Goal: Transaction & Acquisition: Purchase product/service

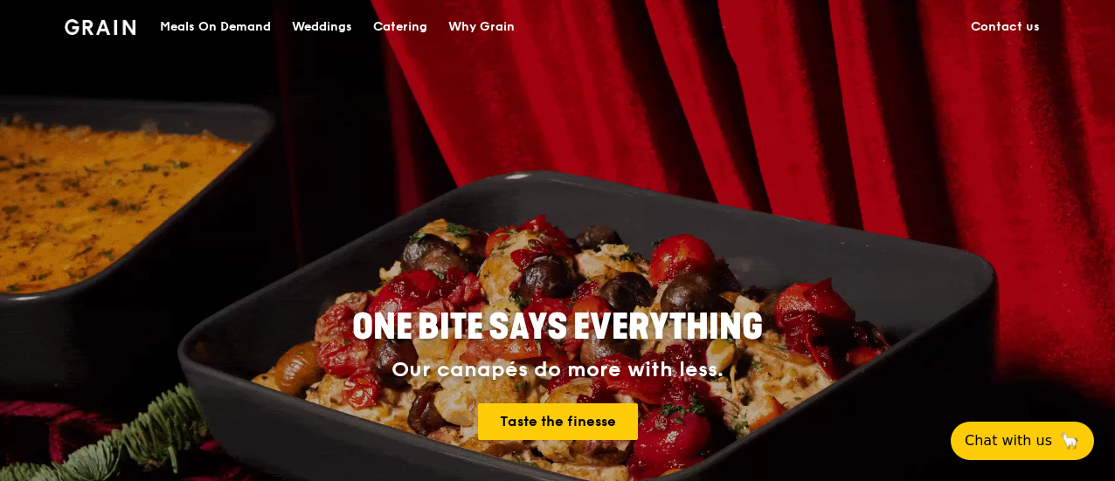
click at [235, 22] on div "Meals On Demand" at bounding box center [215, 27] width 111 height 52
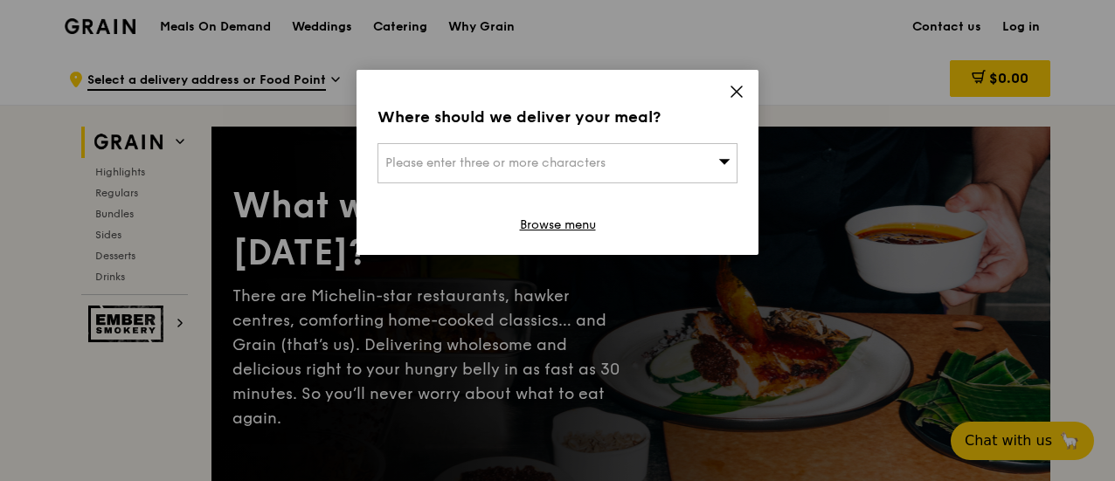
click at [638, 163] on div "Please enter three or more characters" at bounding box center [557, 163] width 360 height 40
type input "mapletree"
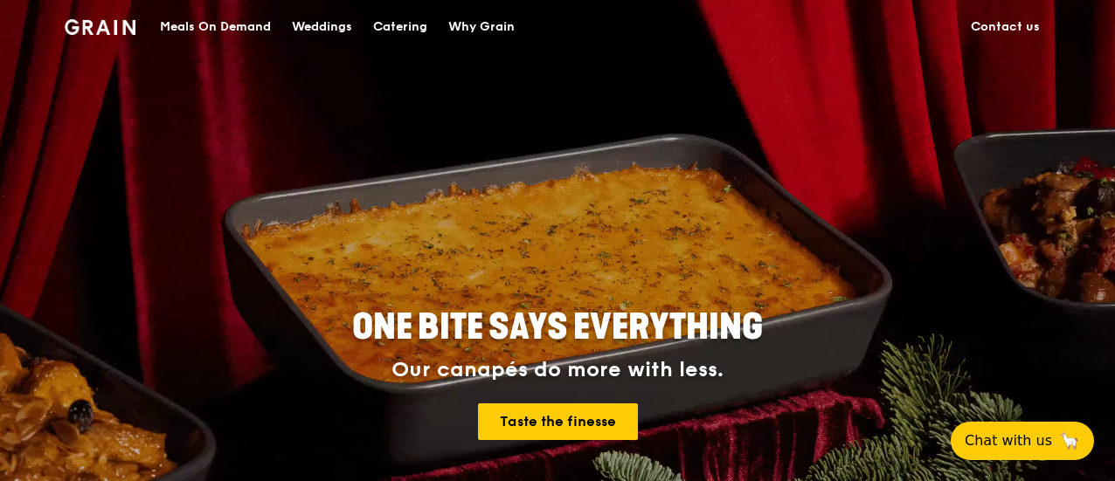
click at [215, 36] on div "Meals On Demand" at bounding box center [215, 27] width 111 height 52
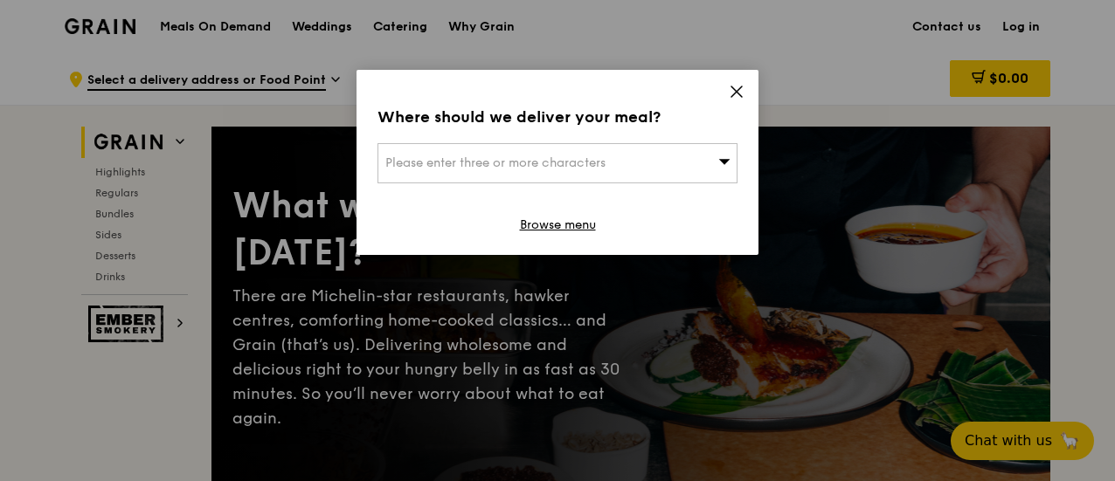
click at [526, 167] on span "Please enter three or more characters" at bounding box center [495, 163] width 220 height 15
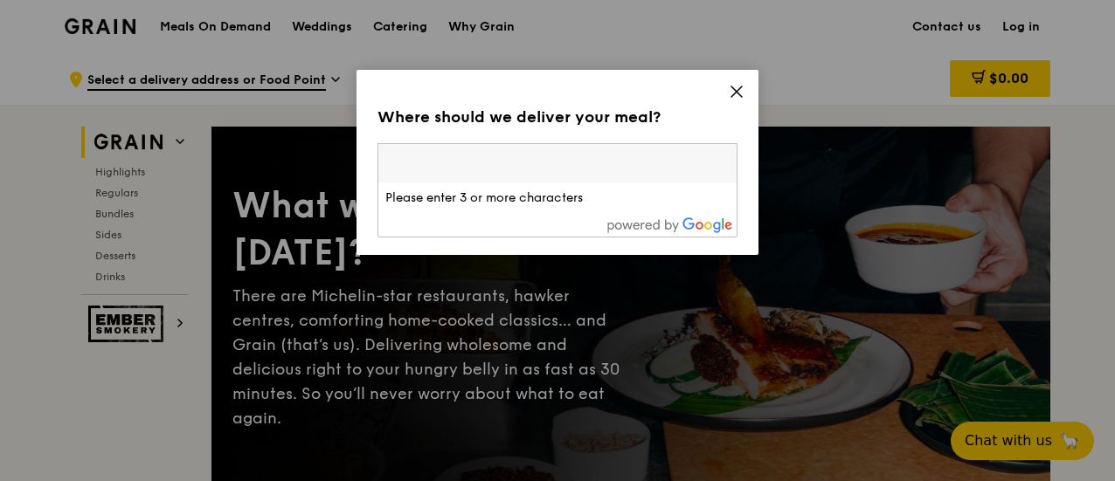
type input "[STREET_ADDRESS]"
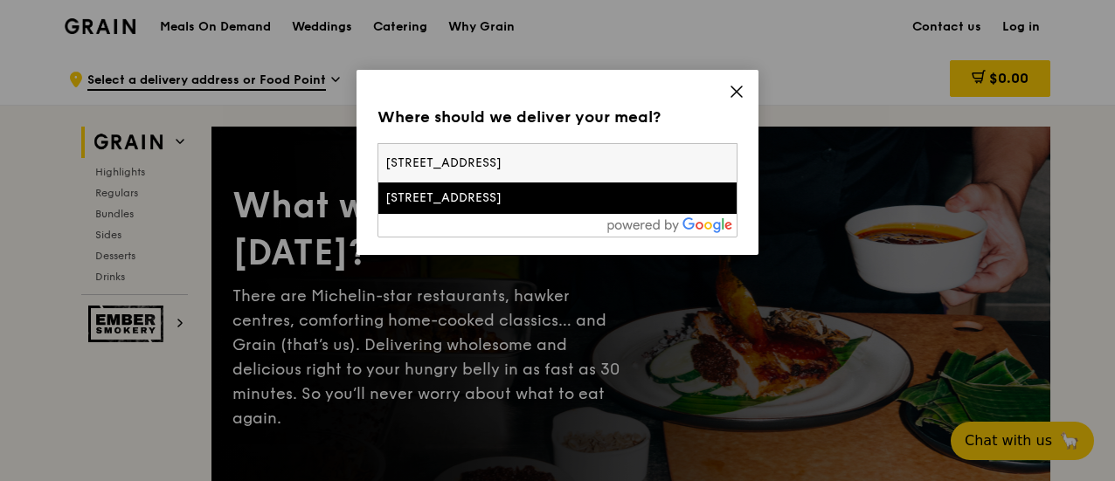
click at [528, 205] on div "[STREET_ADDRESS]" at bounding box center [514, 198] width 259 height 17
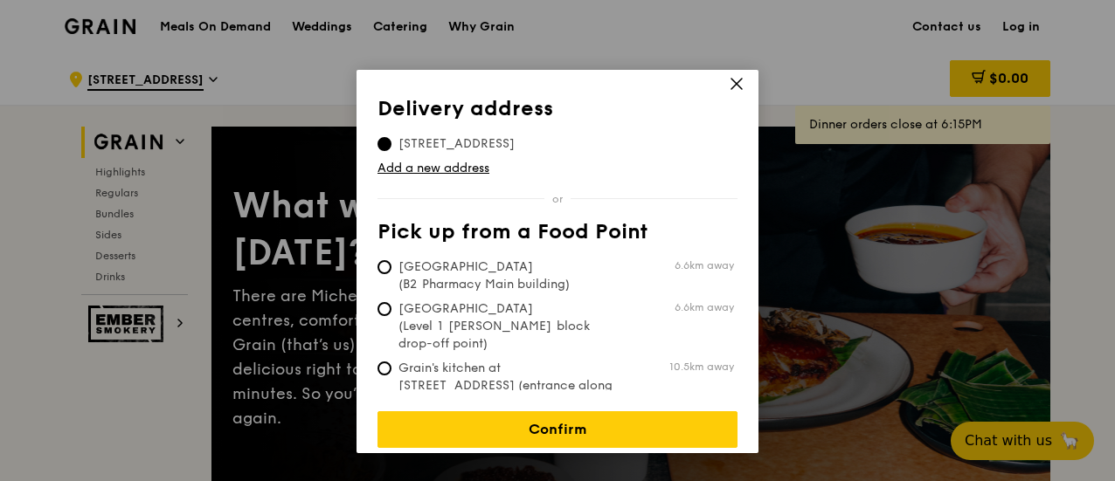
scroll to position [10, 0]
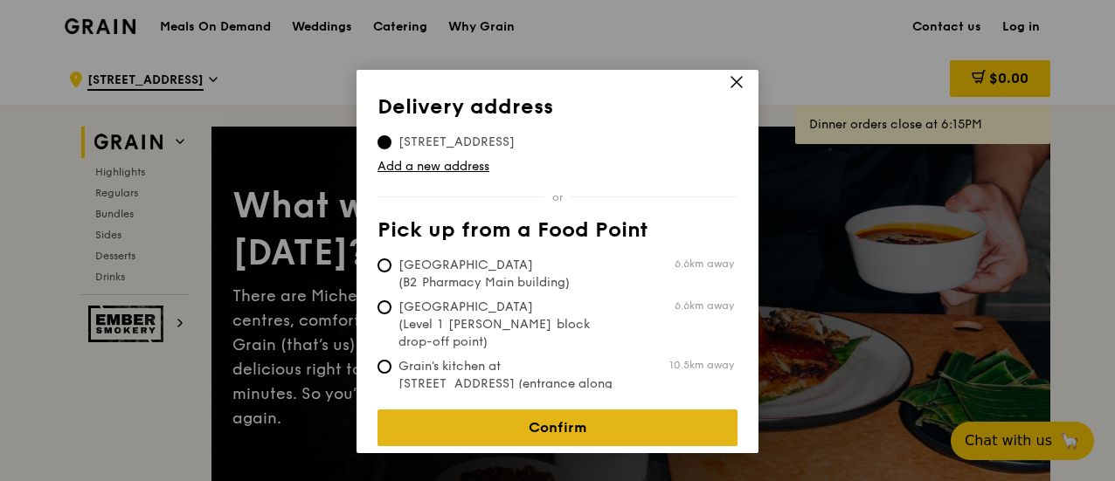
click at [514, 410] on link "Confirm" at bounding box center [557, 428] width 360 height 37
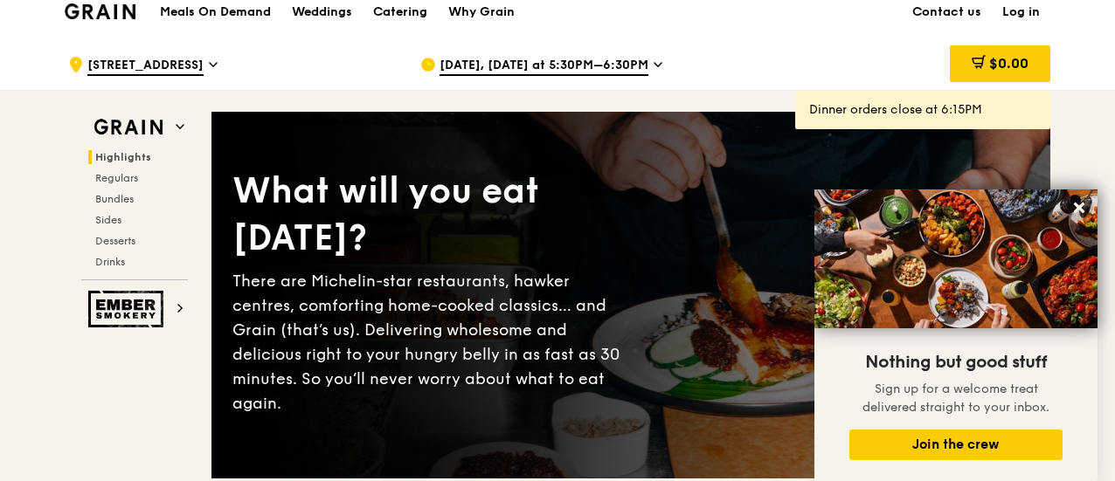
scroll to position [0, 0]
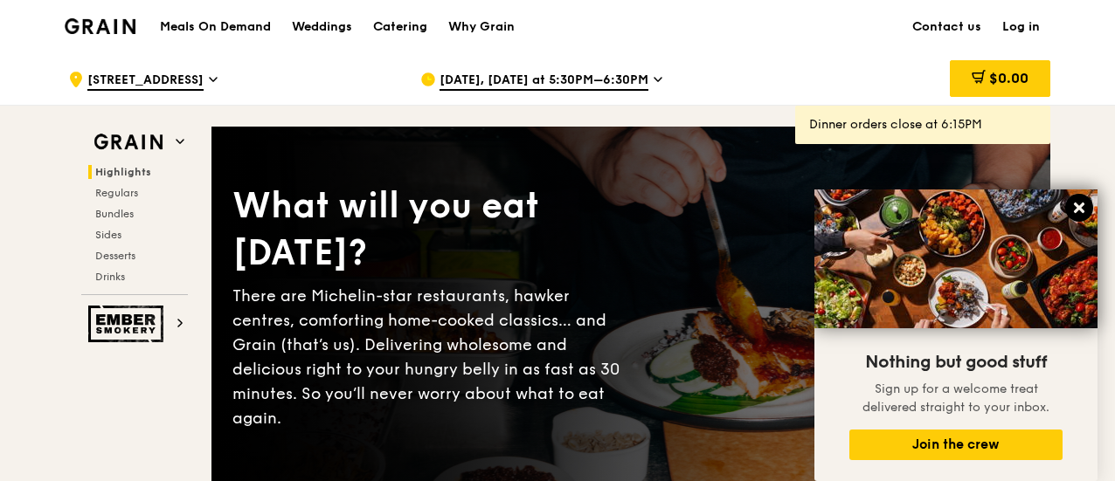
click at [1078, 205] on icon at bounding box center [1079, 208] width 10 height 10
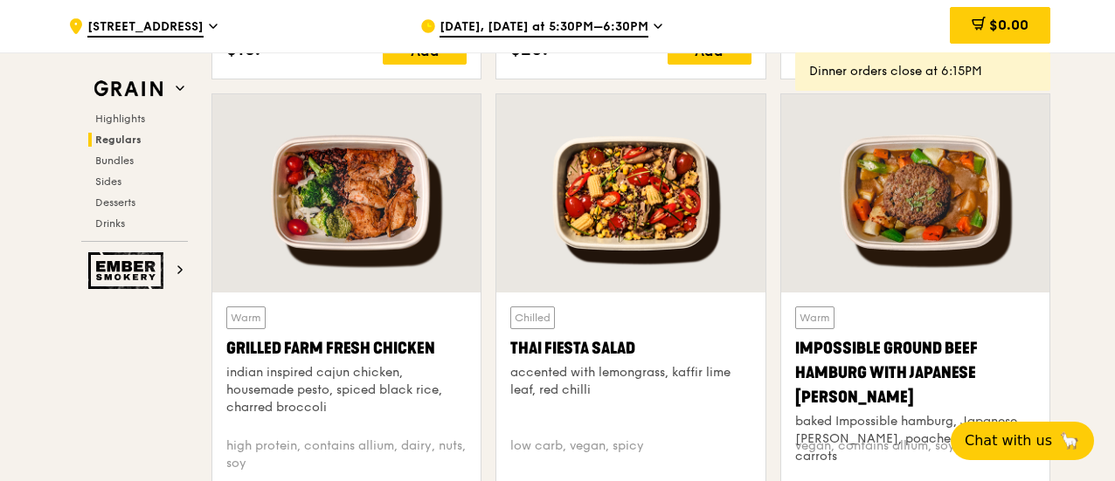
scroll to position [2186, 0]
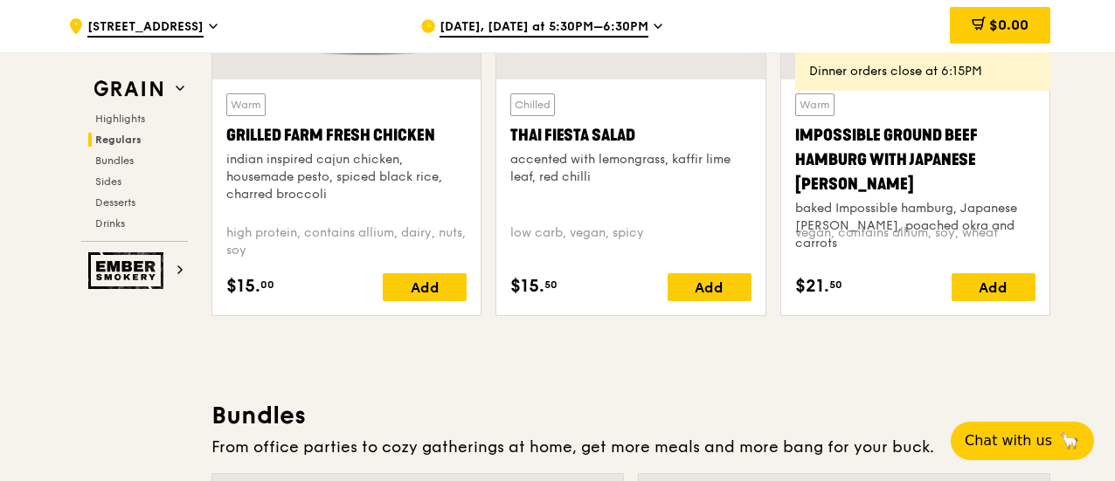
drag, startPoint x: 443, startPoint y: 326, endPoint x: 439, endPoint y: 303, distance: 23.0
click at [439, 303] on div "Warm Grilled Farm Fresh Chicken indian inspired cajun chicken, housemade pesto,…" at bounding box center [346, 198] width 268 height 236
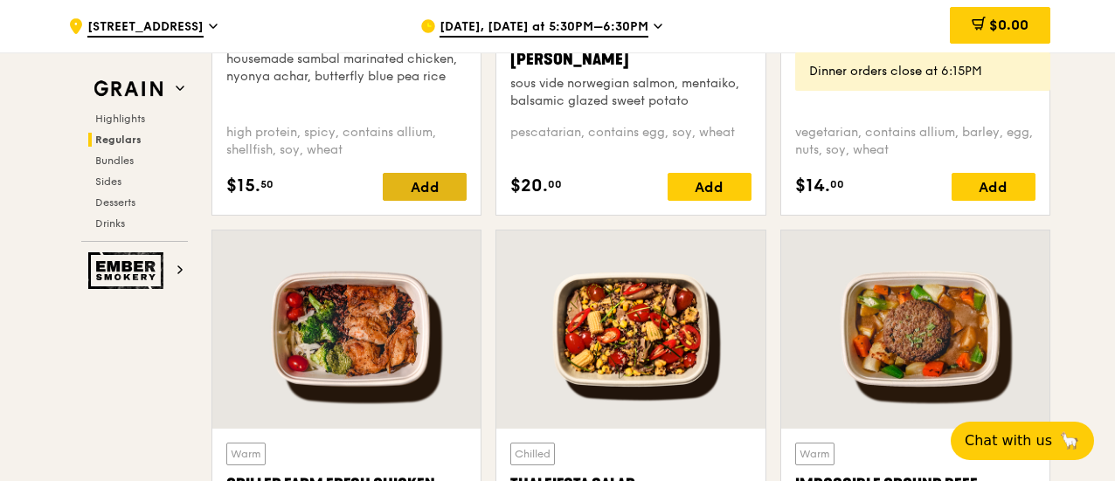
click at [430, 200] on div "Add" at bounding box center [425, 187] width 84 height 28
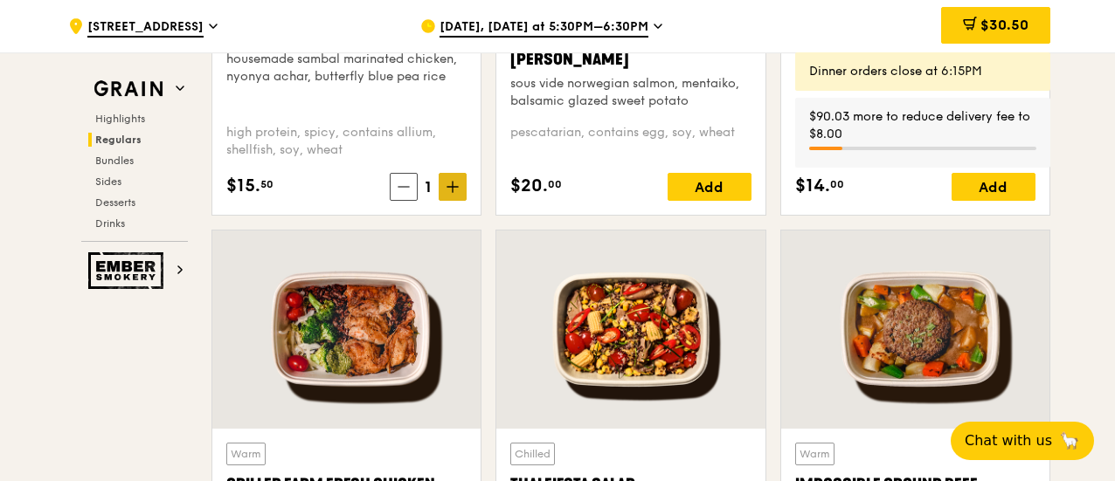
drag, startPoint x: 442, startPoint y: 189, endPoint x: 453, endPoint y: 185, distance: 11.9
click at [453, 184] on icon at bounding box center [452, 187] width 12 height 12
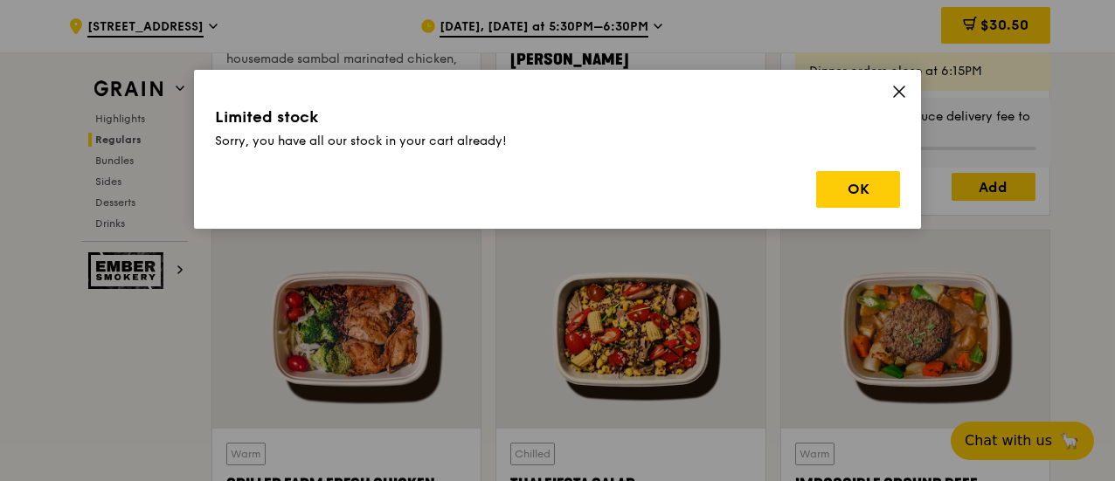
click at [454, 185] on div "OK" at bounding box center [557, 189] width 685 height 37
click at [882, 195] on button "OK" at bounding box center [858, 189] width 84 height 37
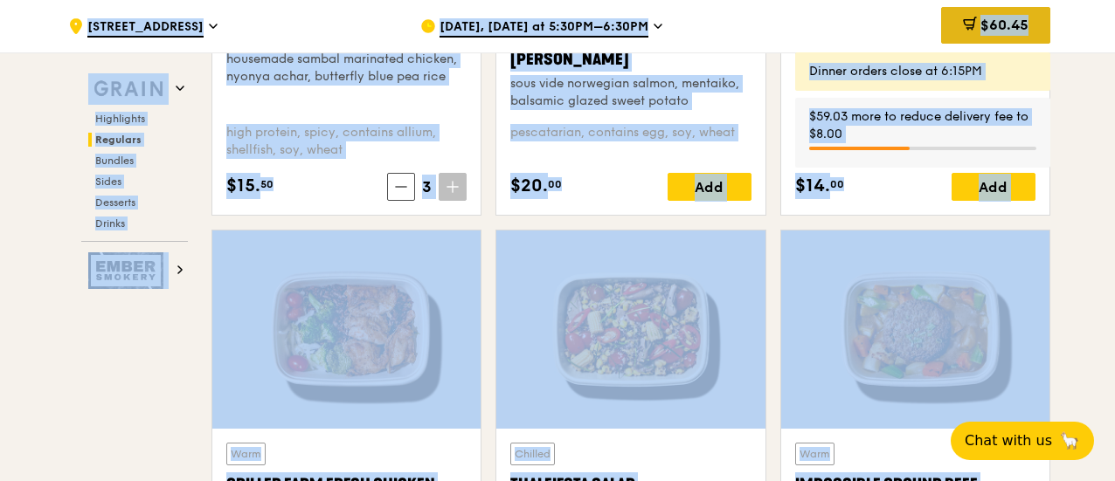
click at [992, 31] on span "$60.45" at bounding box center [1004, 25] width 48 height 17
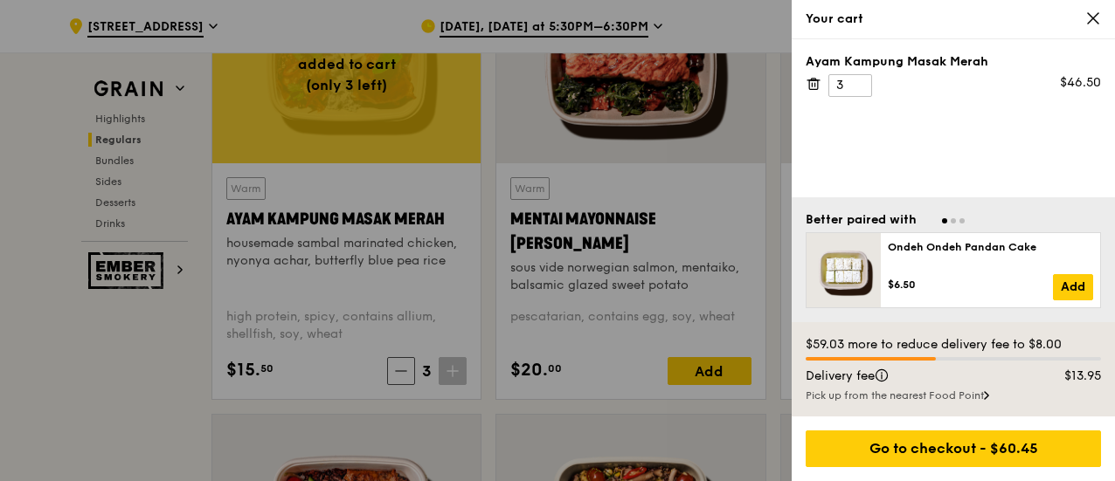
scroll to position [1573, 0]
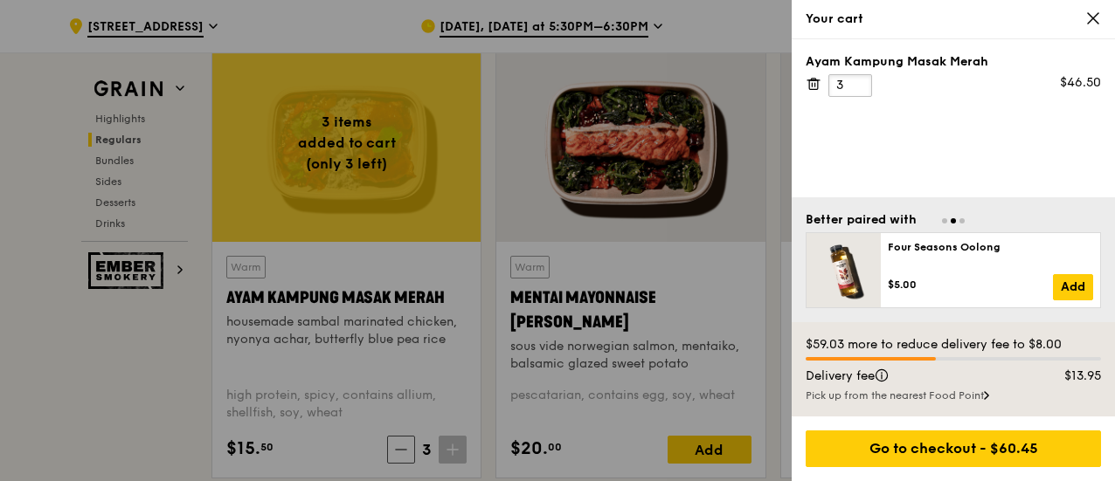
drag, startPoint x: 860, startPoint y: 87, endPoint x: 819, endPoint y: 88, distance: 40.2
click at [819, 88] on div "Ayam Kampung Masak Merah 3 $46.50" at bounding box center [953, 75] width 295 height 44
type input "9"
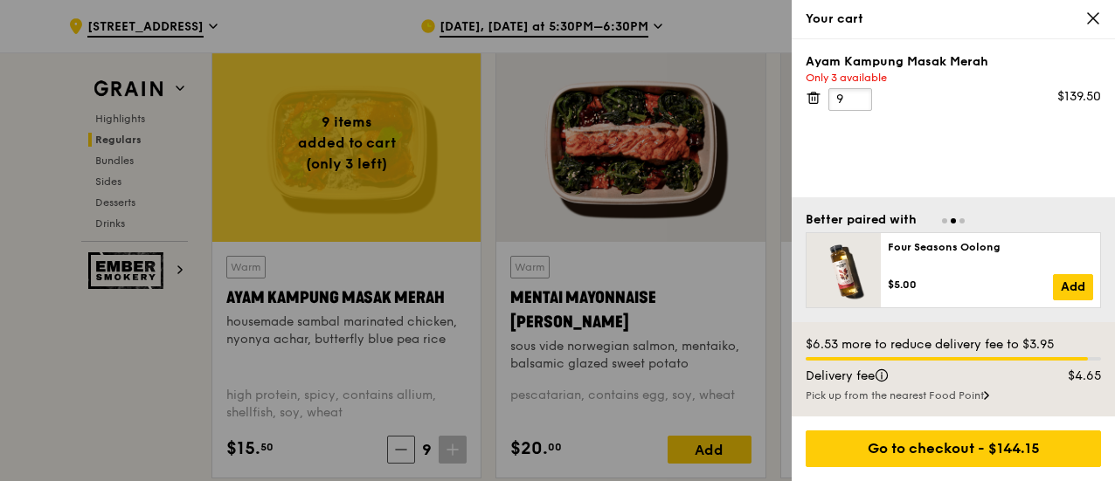
click at [859, 100] on input "9" at bounding box center [850, 99] width 44 height 23
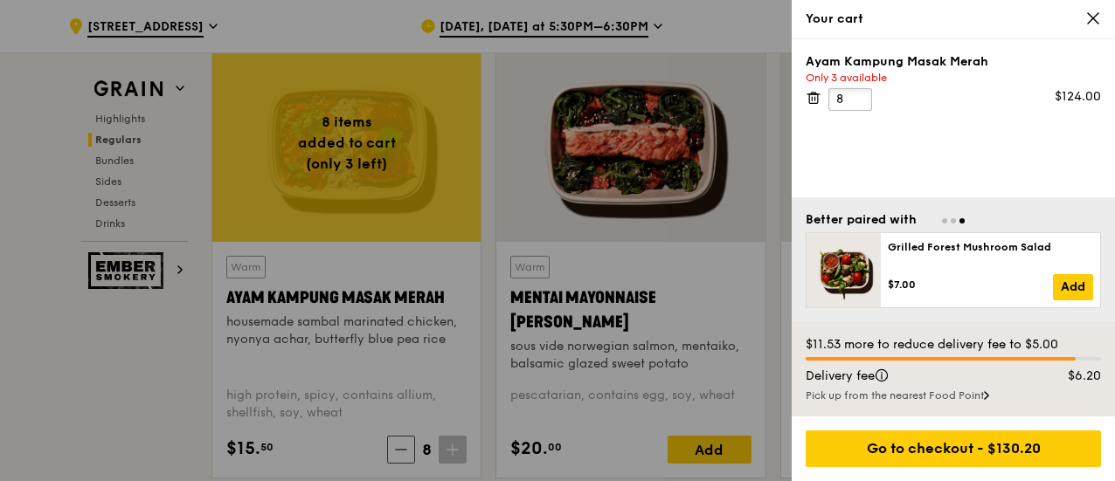
type input "8"
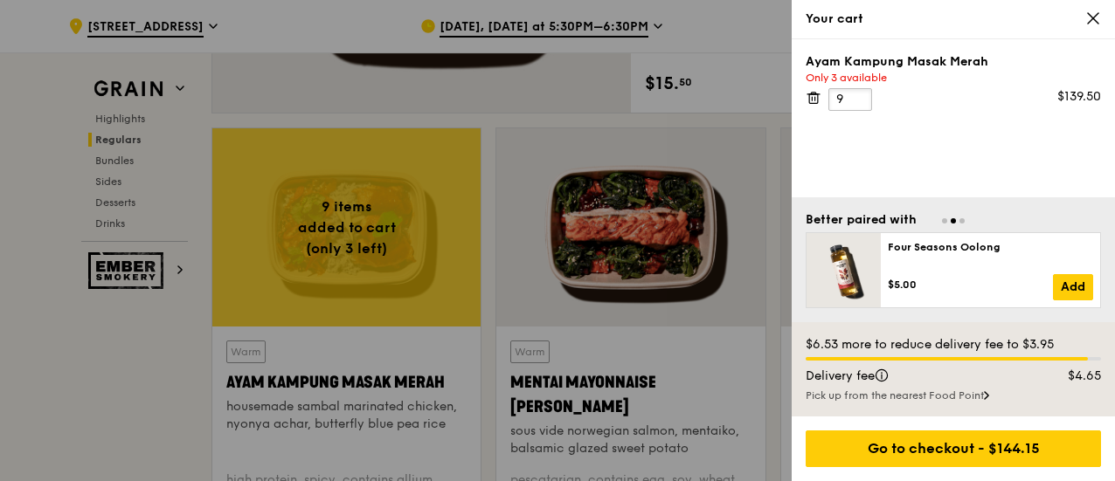
scroll to position [1399, 0]
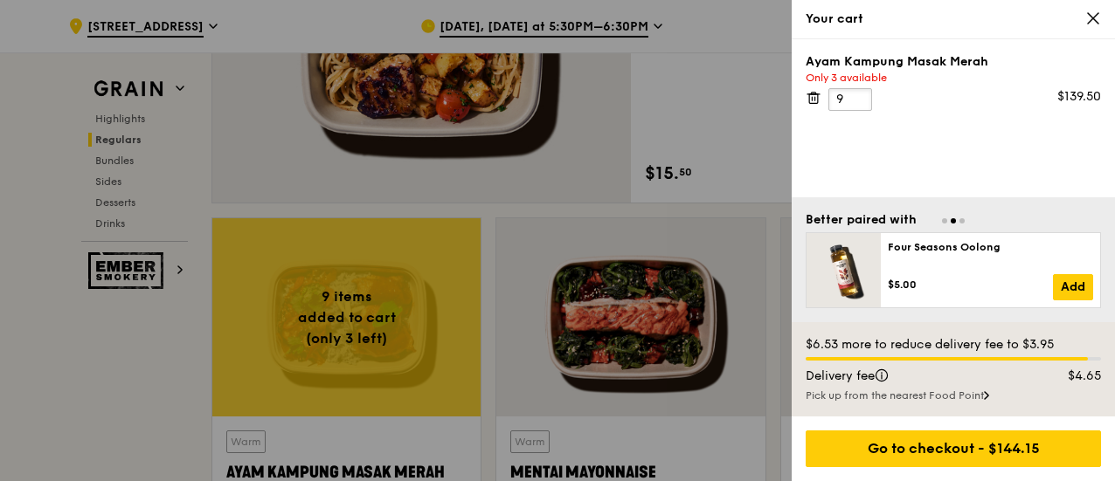
type input "9"
click at [1081, 17] on div "Your cart" at bounding box center [953, 18] width 295 height 17
drag, startPoint x: 1081, startPoint y: 17, endPoint x: 1092, endPoint y: 21, distance: 11.9
click at [1092, 22] on icon at bounding box center [1093, 18] width 16 height 16
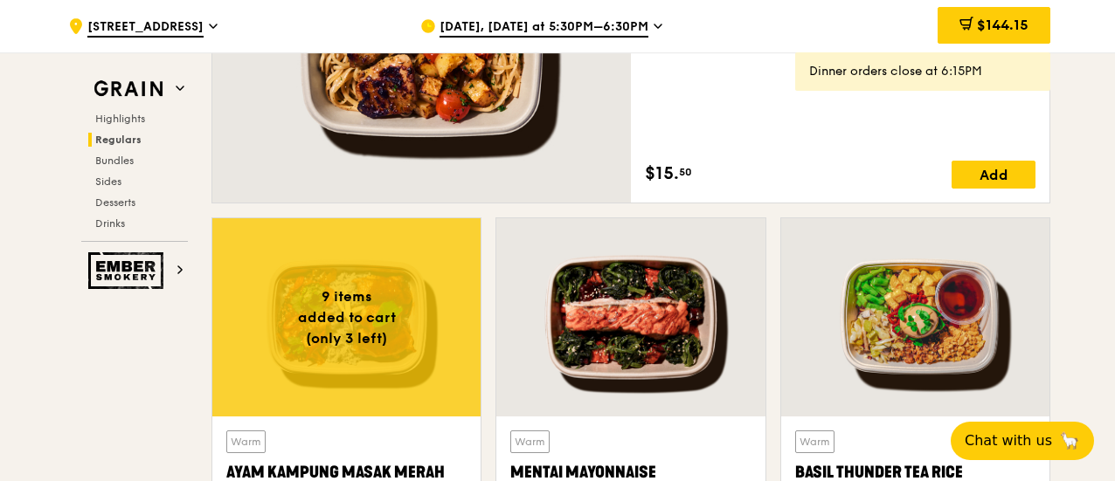
click at [619, 33] on span "[DATE], [DATE] at 5:30PM–6:30PM" at bounding box center [543, 27] width 209 height 19
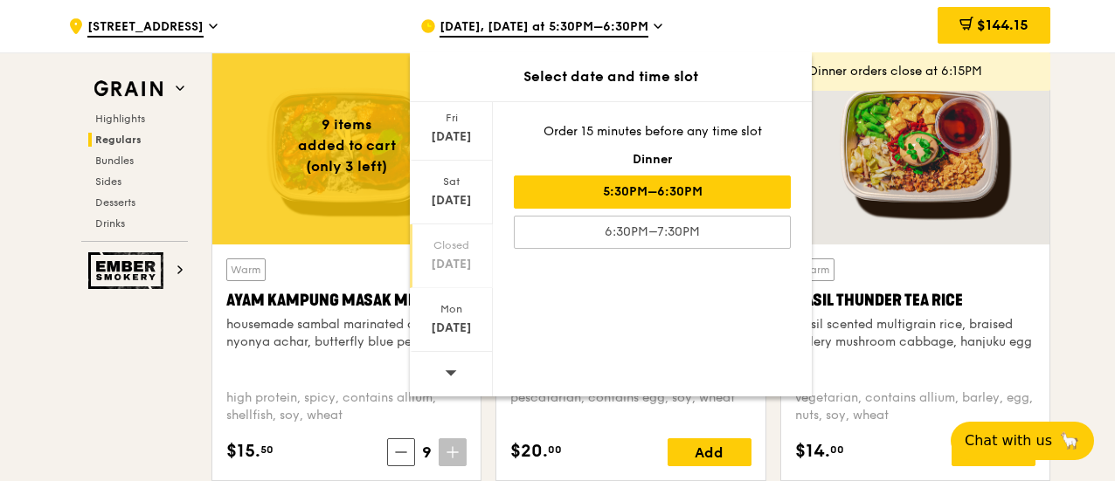
scroll to position [1924, 0]
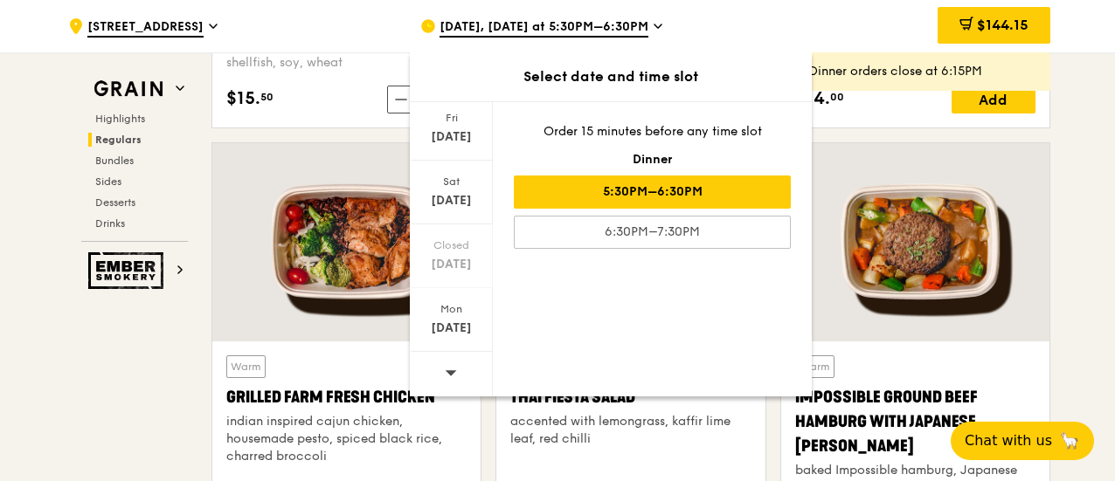
click at [449, 369] on icon at bounding box center [451, 372] width 12 height 13
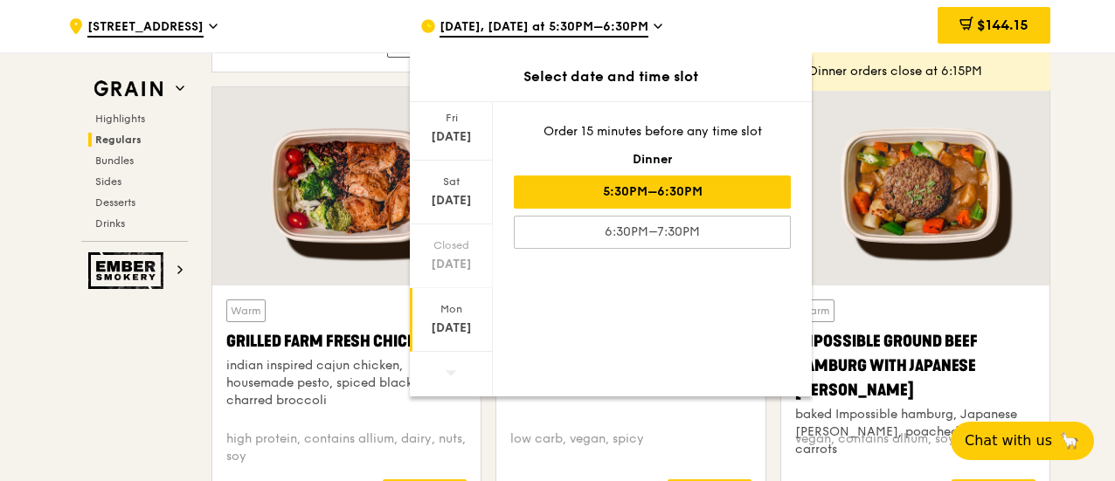
scroll to position [2099, 0]
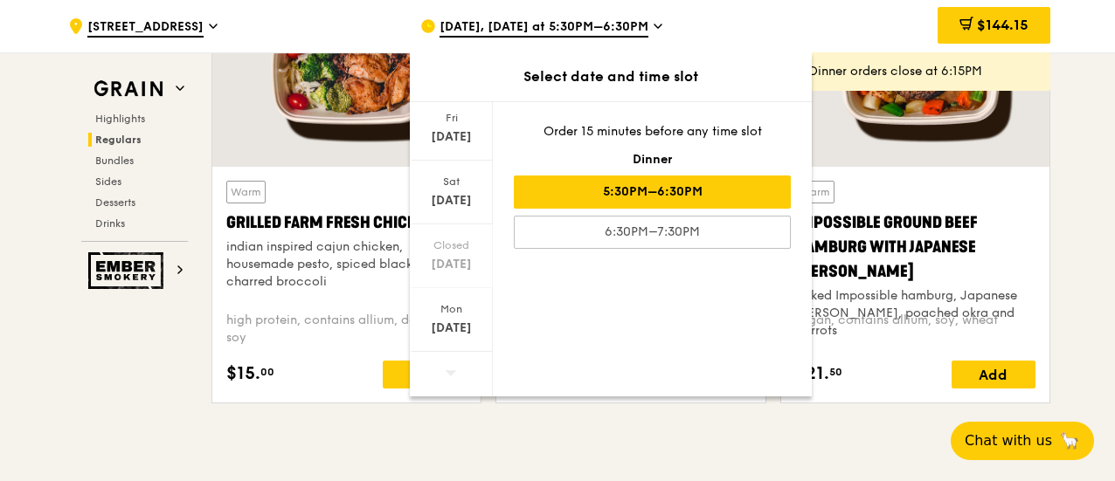
click at [454, 365] on div at bounding box center [451, 374] width 83 height 45
click at [436, 378] on div at bounding box center [451, 374] width 83 height 45
click at [442, 325] on div "[DATE]" at bounding box center [451, 328] width 78 height 17
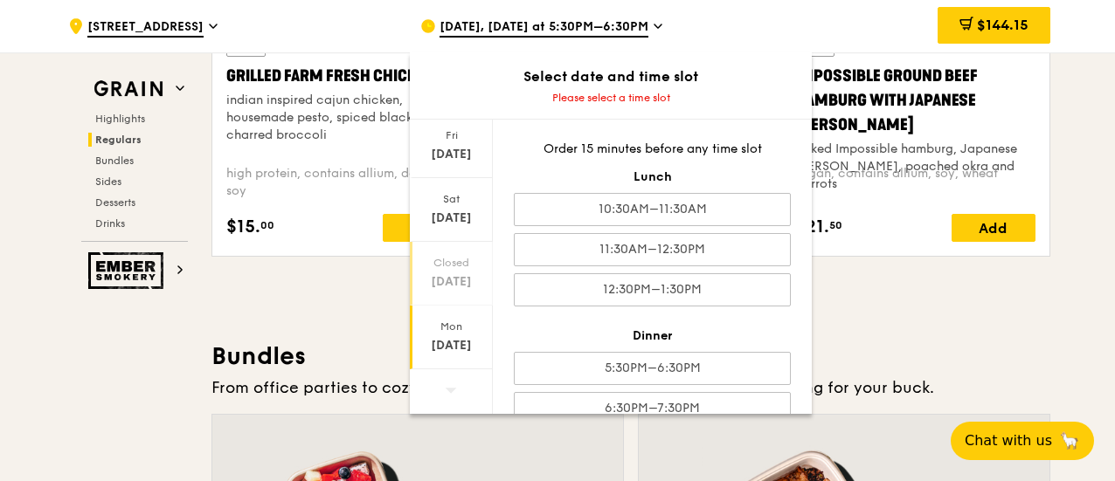
scroll to position [2273, 0]
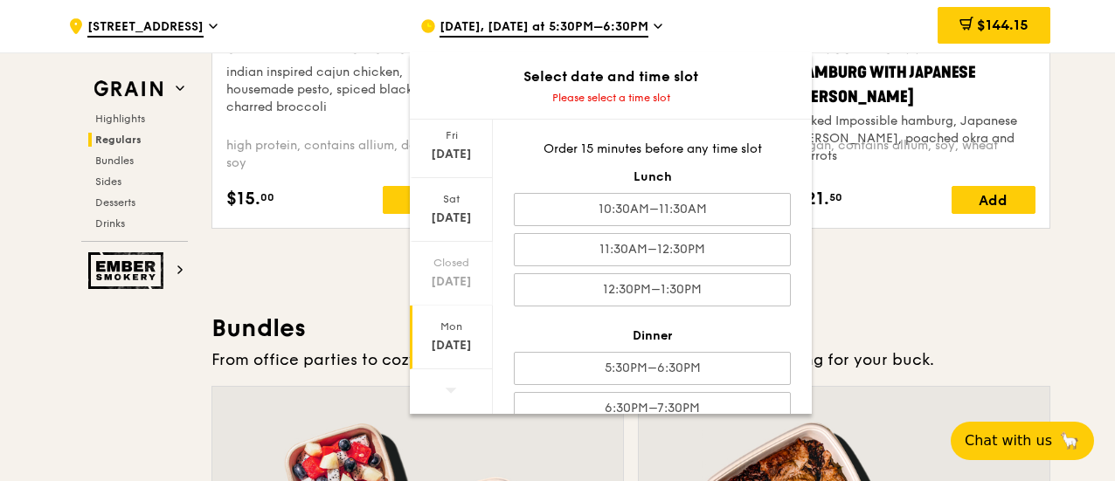
click at [451, 386] on icon at bounding box center [451, 390] width 12 height 13
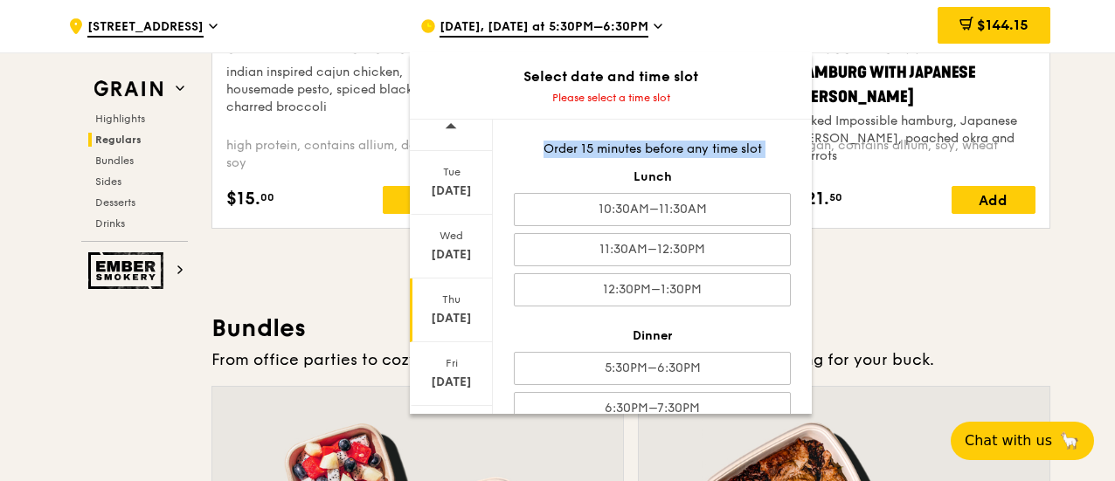
scroll to position [0, 0]
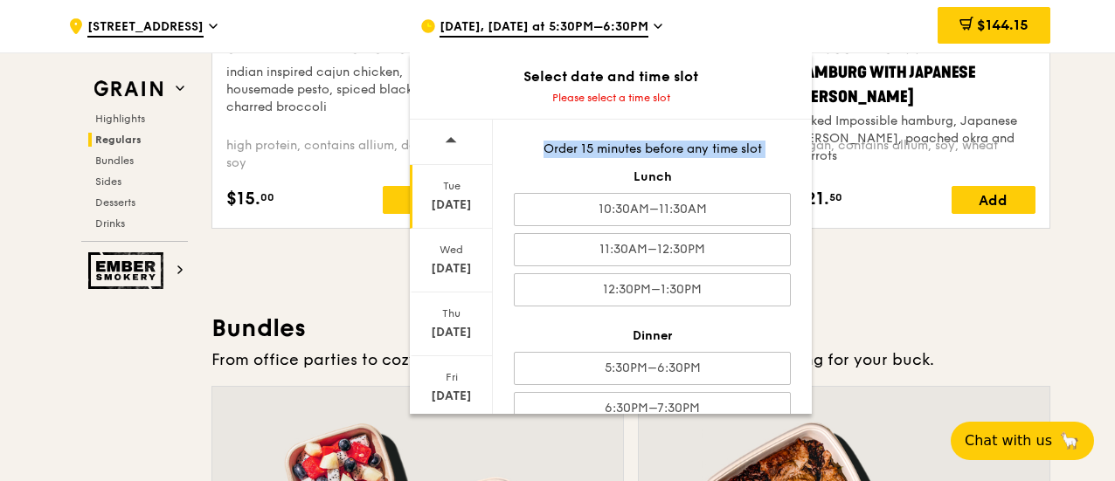
click at [460, 209] on div "[DATE]" at bounding box center [451, 205] width 78 height 17
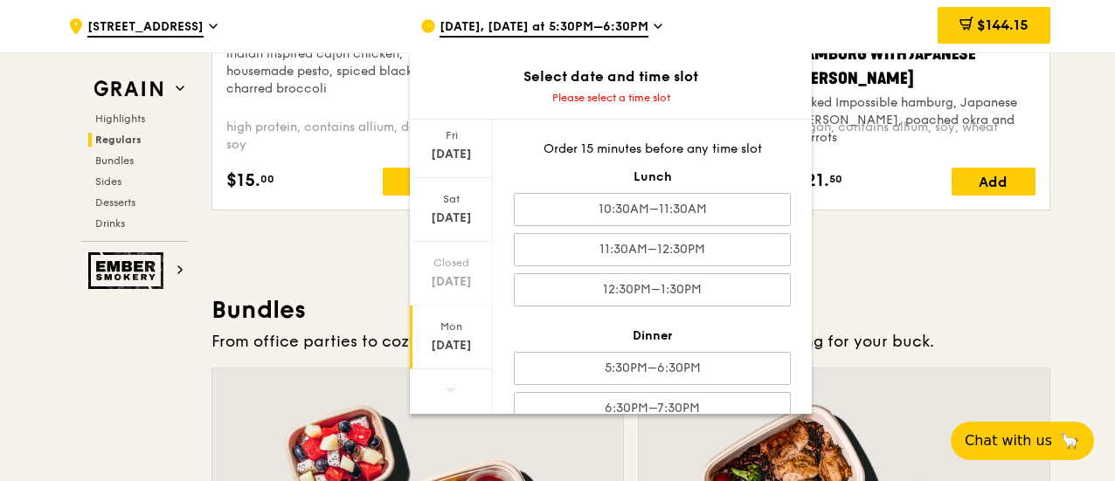
scroll to position [2624, 0]
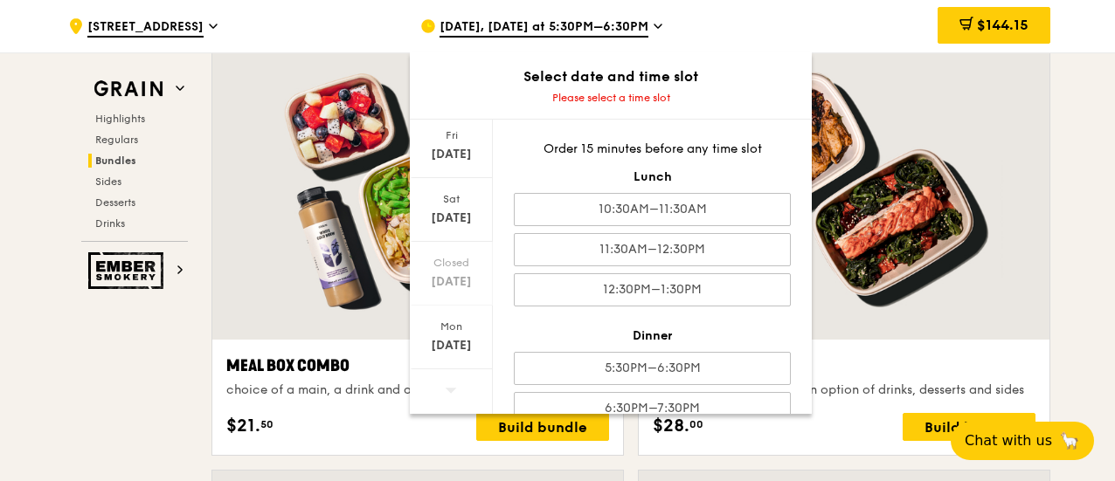
click at [455, 382] on div at bounding box center [451, 392] width 83 height 45
click at [453, 386] on icon at bounding box center [451, 390] width 12 height 13
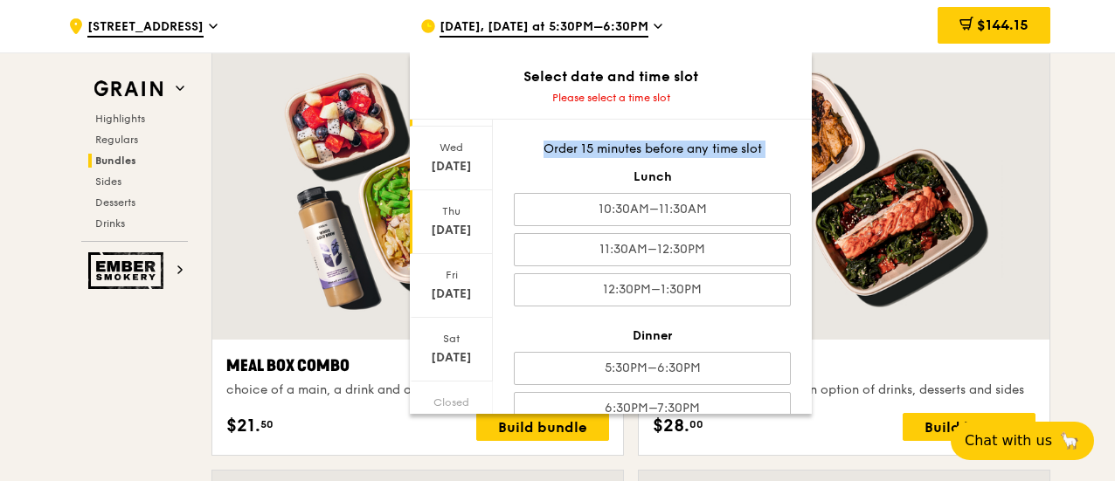
scroll to position [242, 0]
click at [446, 385] on icon at bounding box center [451, 390] width 12 height 13
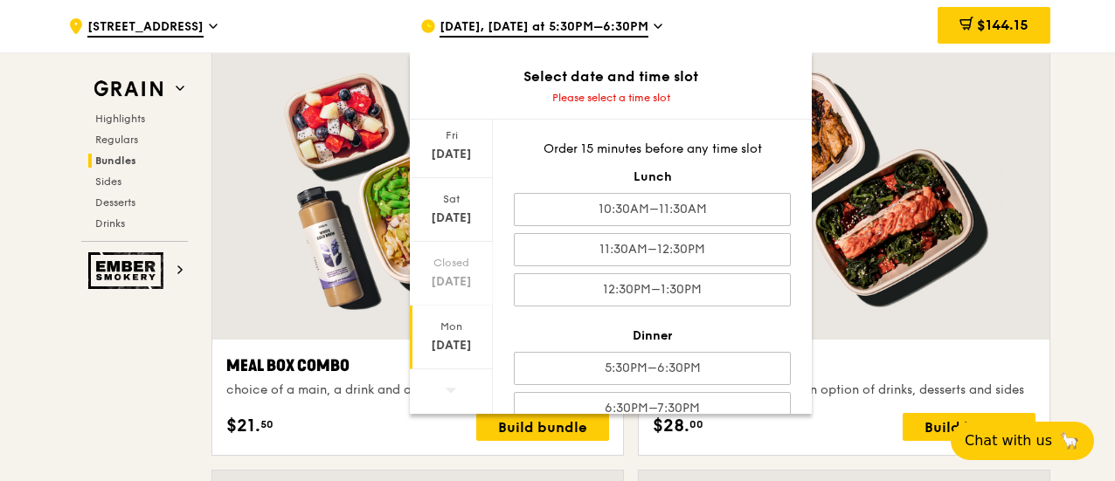
click at [450, 334] on div "[DATE]" at bounding box center [451, 338] width 83 height 64
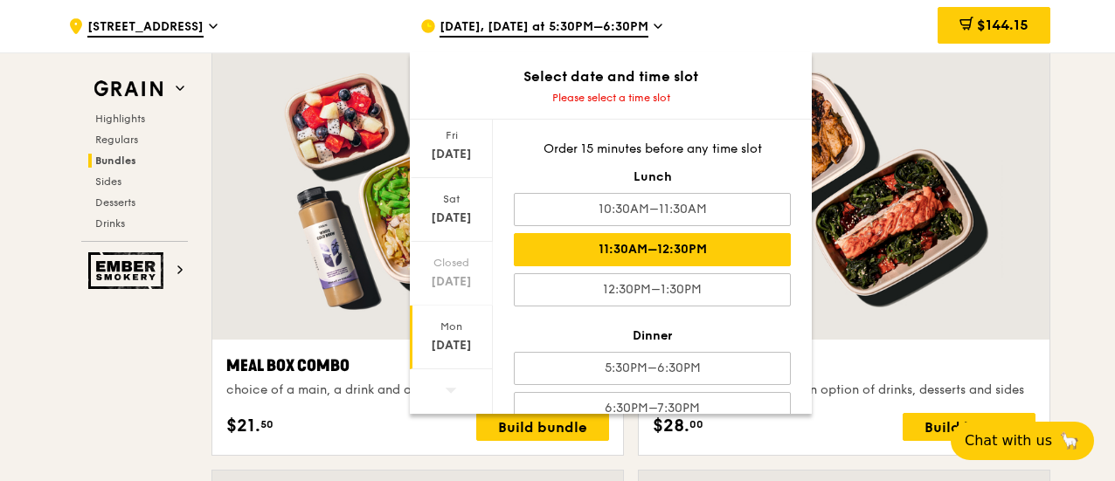
click at [687, 252] on div "11:30AM–12:30PM" at bounding box center [652, 249] width 277 height 33
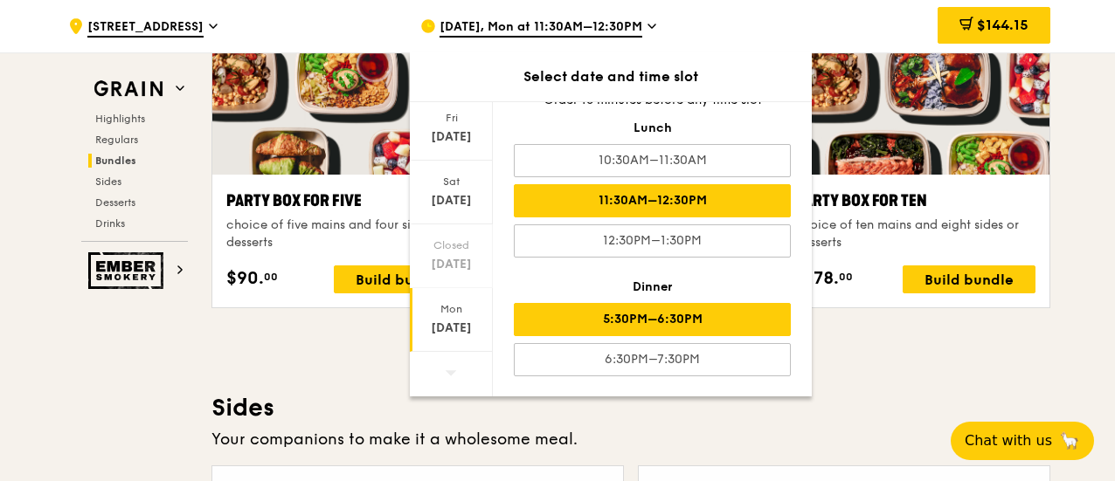
scroll to position [3603, 0]
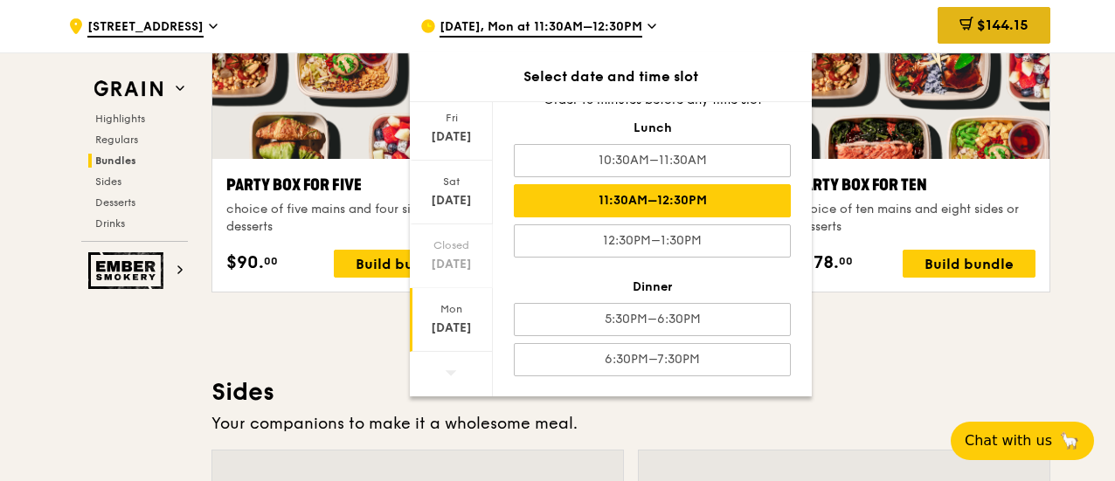
click at [961, 31] on icon at bounding box center [966, 24] width 14 height 14
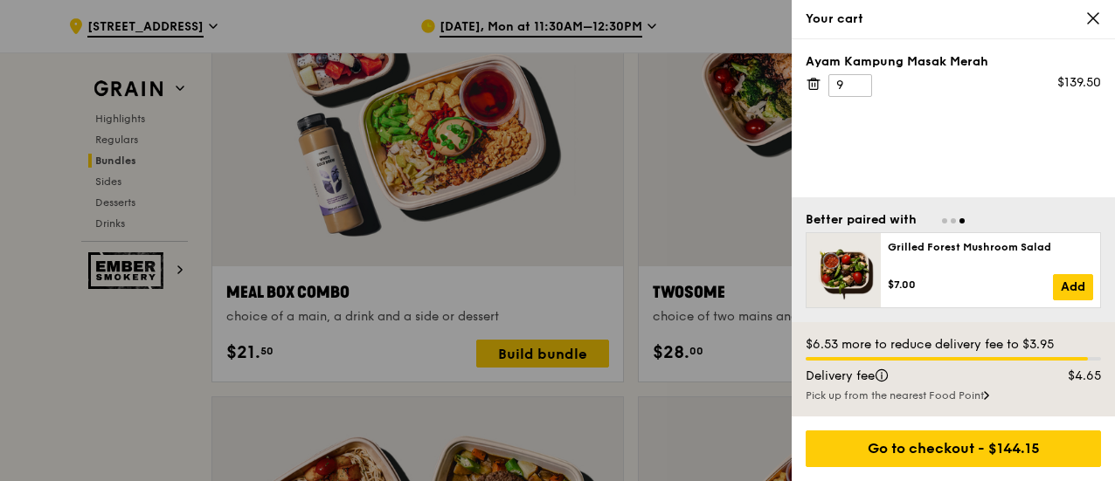
scroll to position [2641, 0]
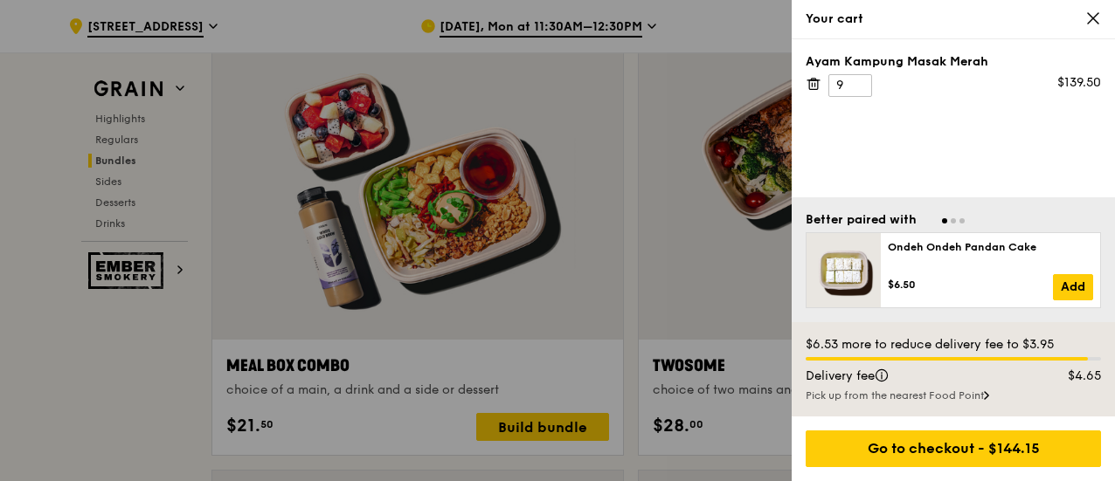
click at [1090, 27] on span at bounding box center [1093, 18] width 16 height 17
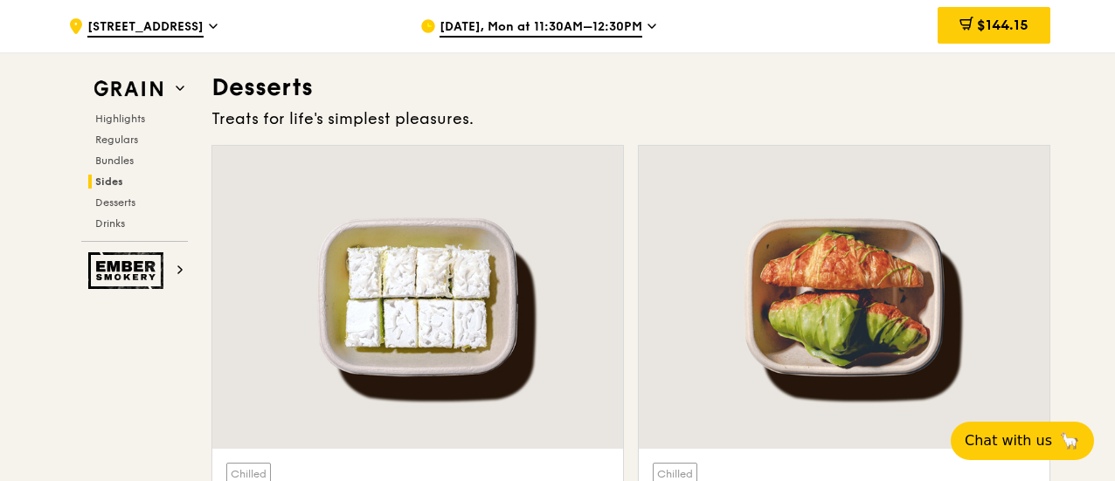
scroll to position [5247, 0]
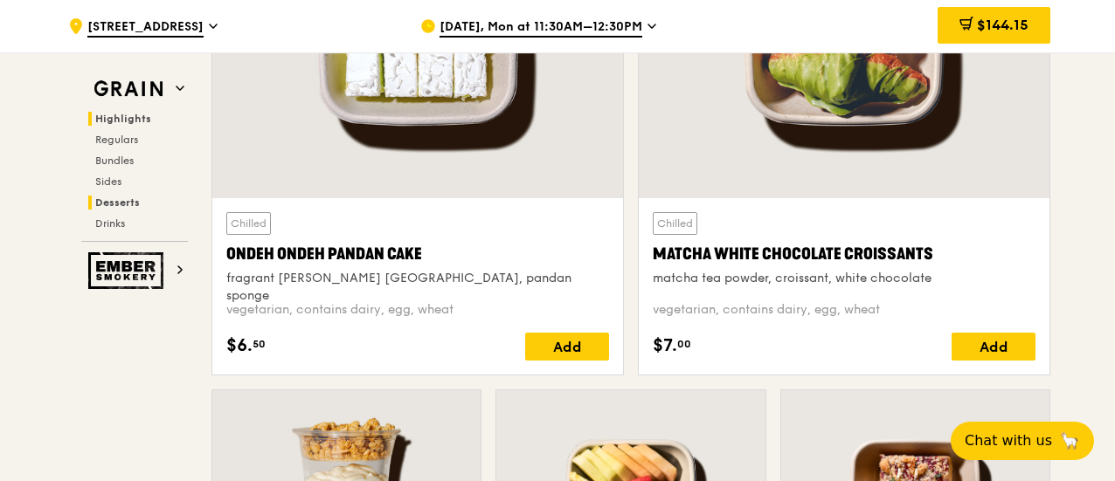
click at [110, 114] on span "Highlights" at bounding box center [123, 119] width 56 height 12
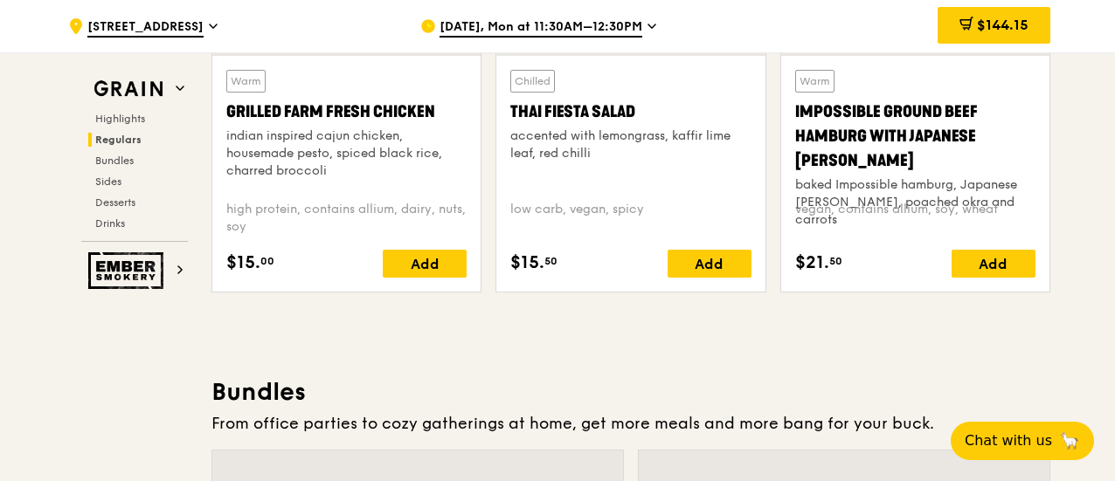
scroll to position [2242, 0]
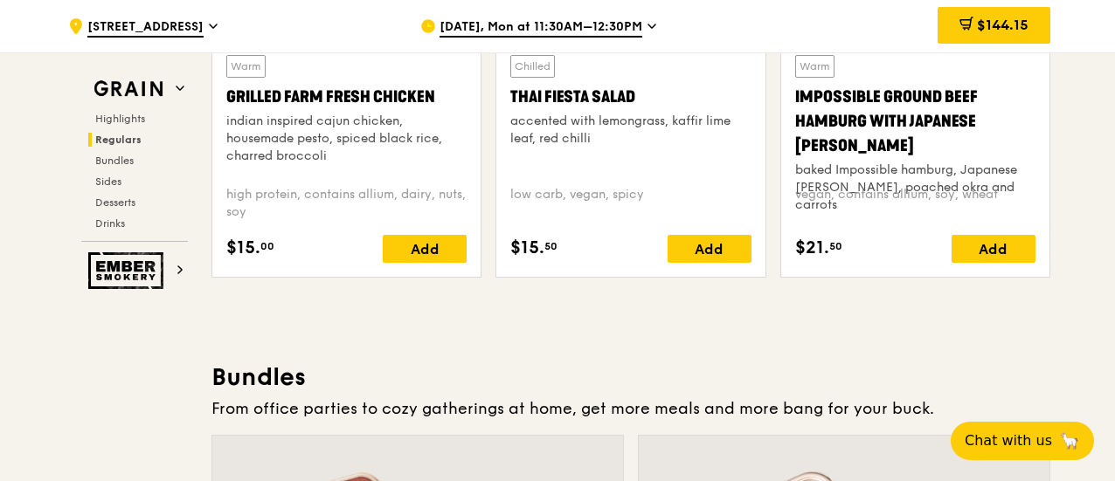
click at [438, 273] on div "Warm Grilled Farm Fresh Chicken indian inspired cajun chicken, housemade pesto,…" at bounding box center [346, 159] width 268 height 236
click at [434, 257] on div "Add" at bounding box center [425, 249] width 84 height 28
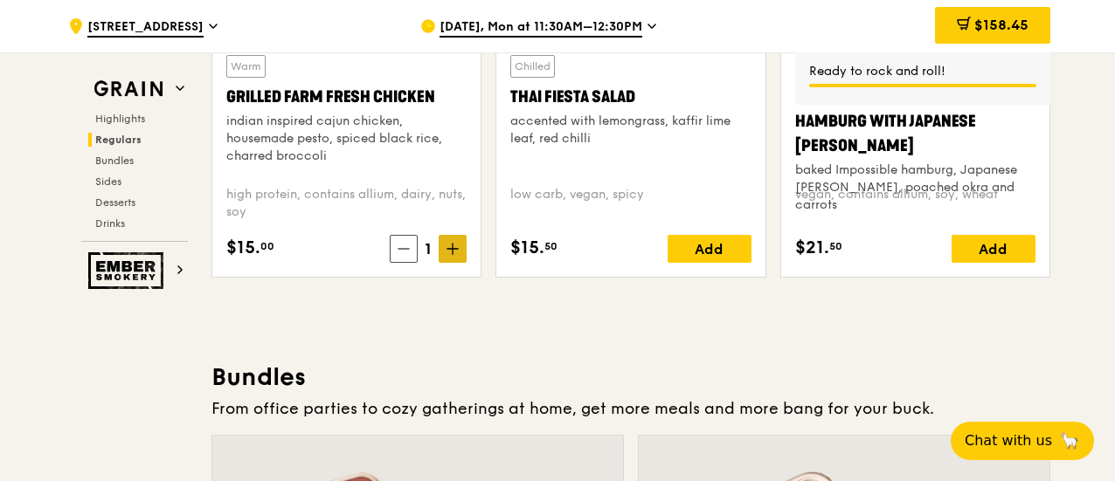
click at [458, 250] on icon at bounding box center [452, 249] width 12 height 12
click at [403, 251] on icon at bounding box center [401, 249] width 12 height 12
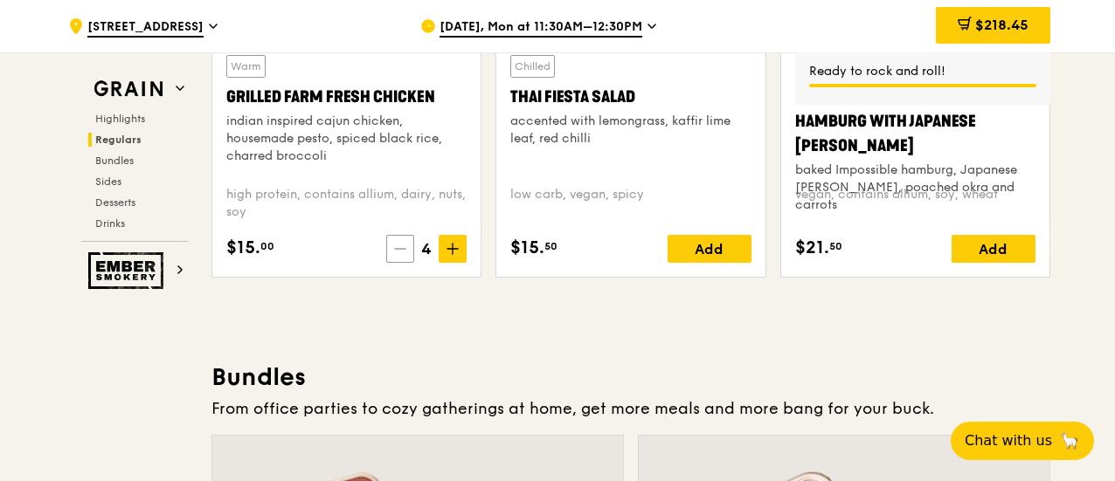
click at [403, 251] on icon at bounding box center [400, 249] width 12 height 12
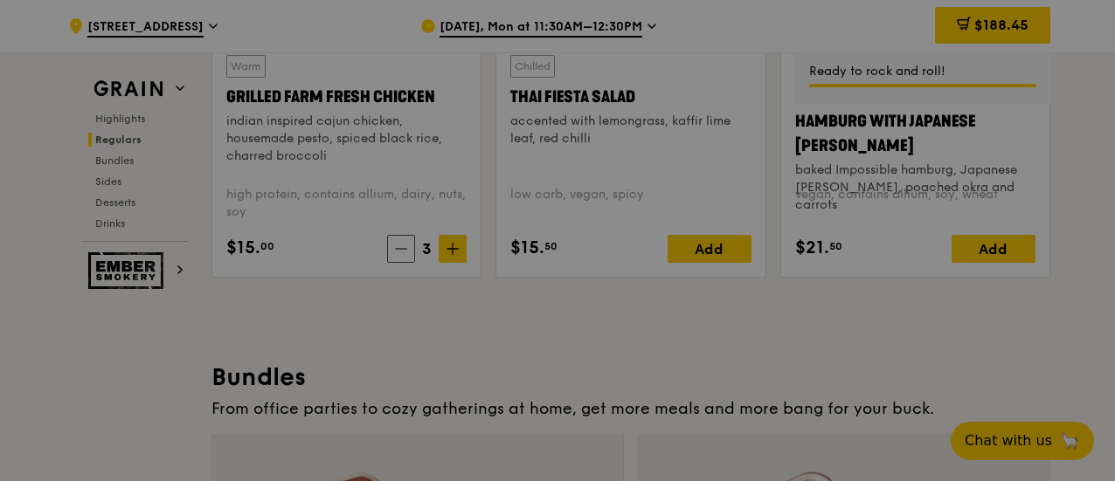
type input "3"
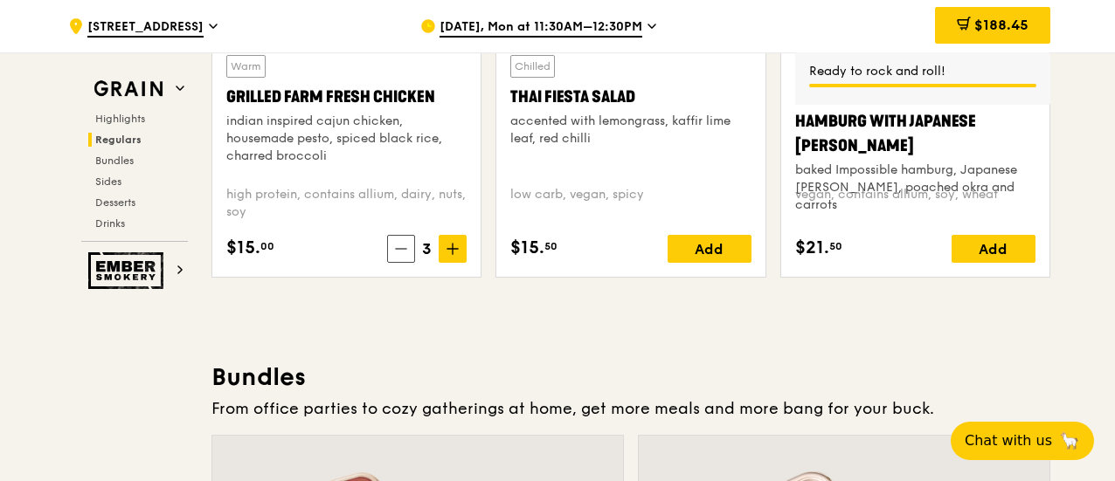
click at [978, 28] on span "$188.45" at bounding box center [1001, 25] width 54 height 17
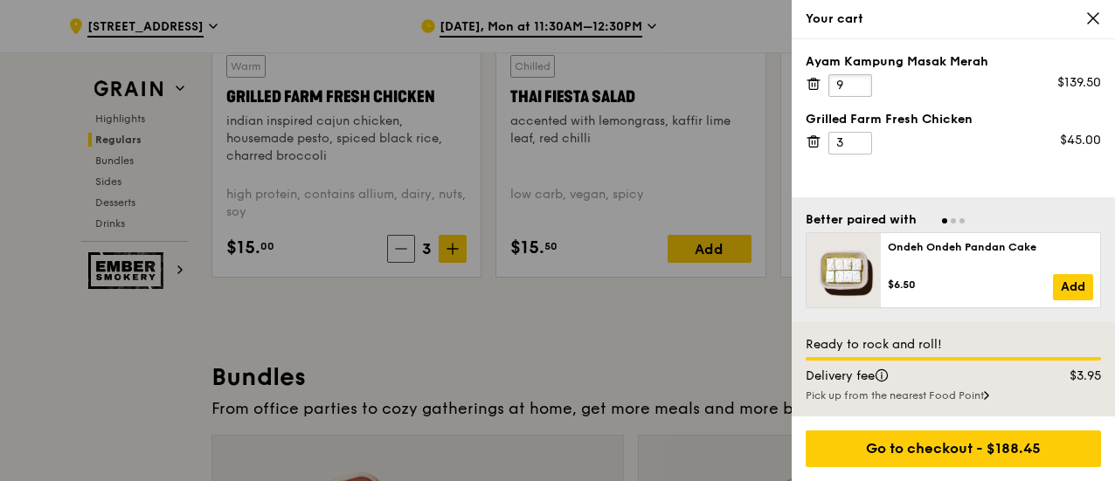
drag, startPoint x: 839, startPoint y: 93, endPoint x: 871, endPoint y: 88, distance: 32.6
click at [871, 88] on input "9" at bounding box center [850, 85] width 44 height 23
click at [854, 91] on input "6" at bounding box center [850, 85] width 44 height 23
drag, startPoint x: 853, startPoint y: 86, endPoint x: 830, endPoint y: 88, distance: 22.9
click at [828, 88] on input "6" at bounding box center [850, 85] width 44 height 23
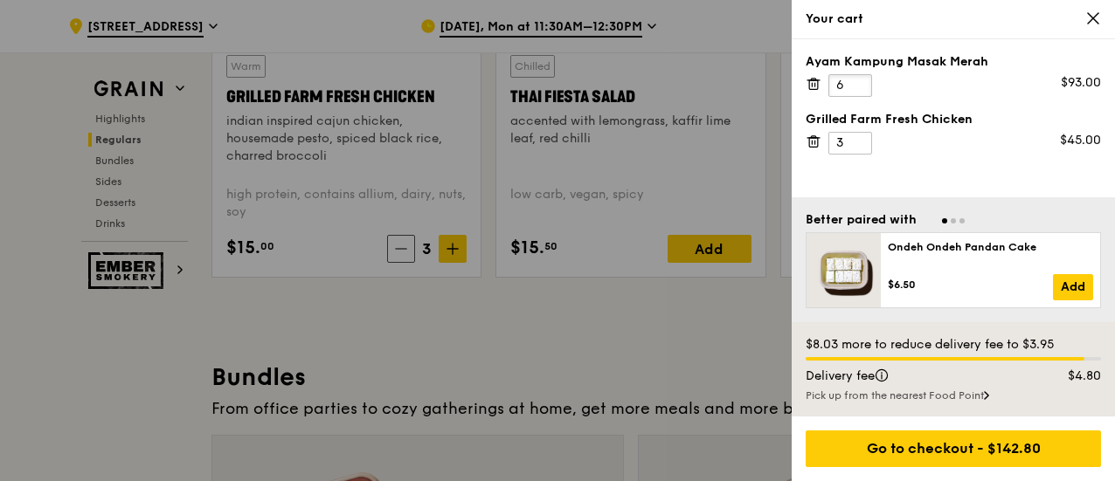
type input "9"
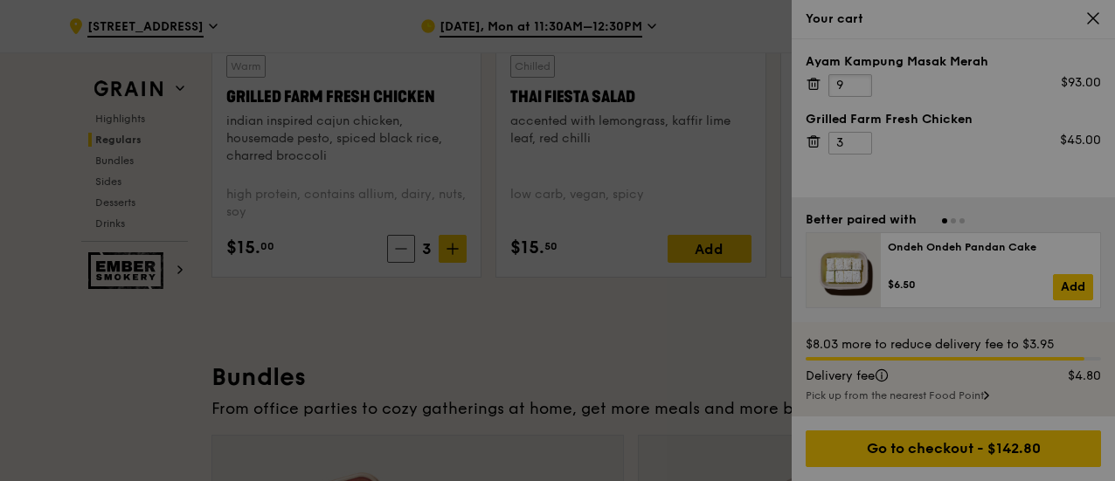
drag, startPoint x: 846, startPoint y: 145, endPoint x: 813, endPoint y: 148, distance: 33.3
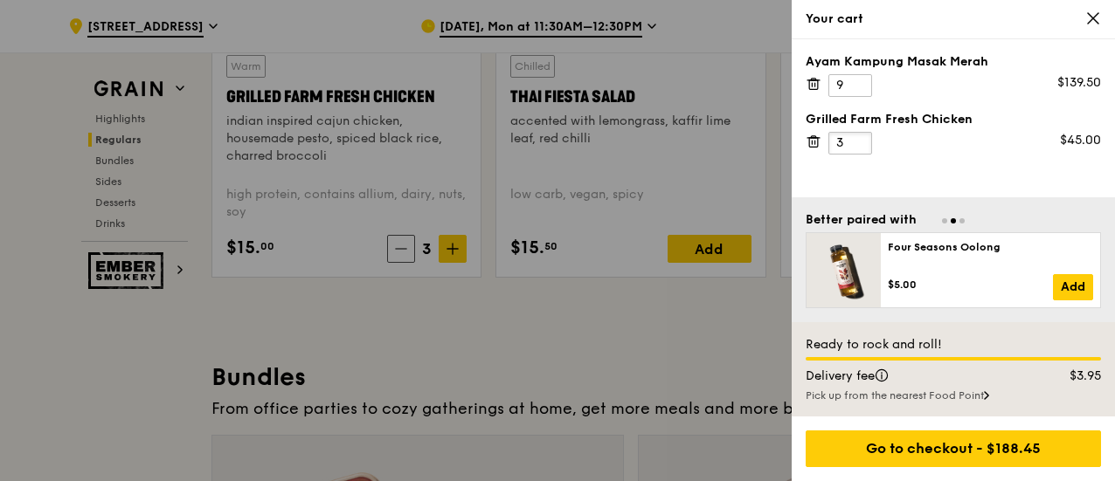
drag, startPoint x: 846, startPoint y: 138, endPoint x: 821, endPoint y: 147, distance: 26.0
click at [821, 147] on div "Grilled Farm Fresh Chicken 3 $45.00" at bounding box center [953, 133] width 295 height 44
type input "0"
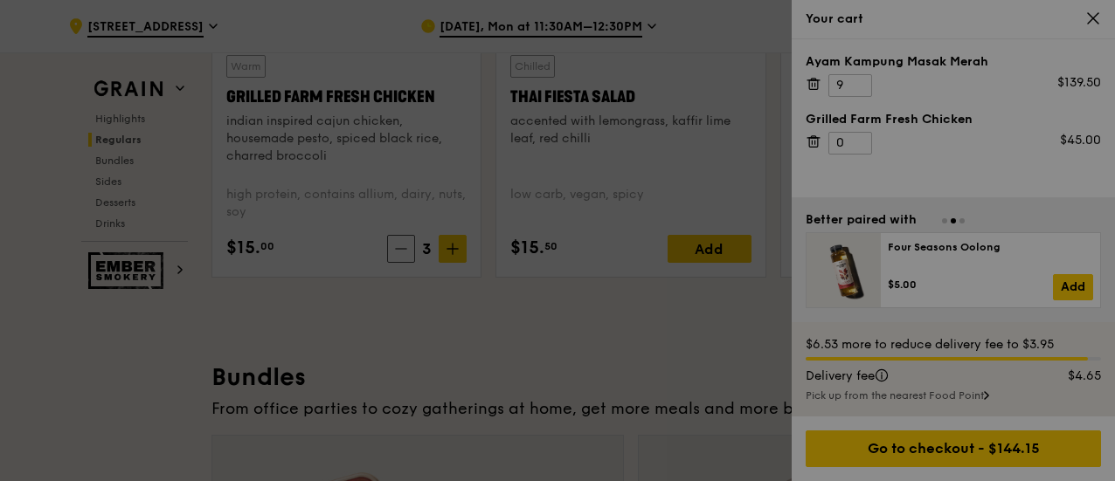
click at [886, 185] on div at bounding box center [557, 240] width 1115 height 481
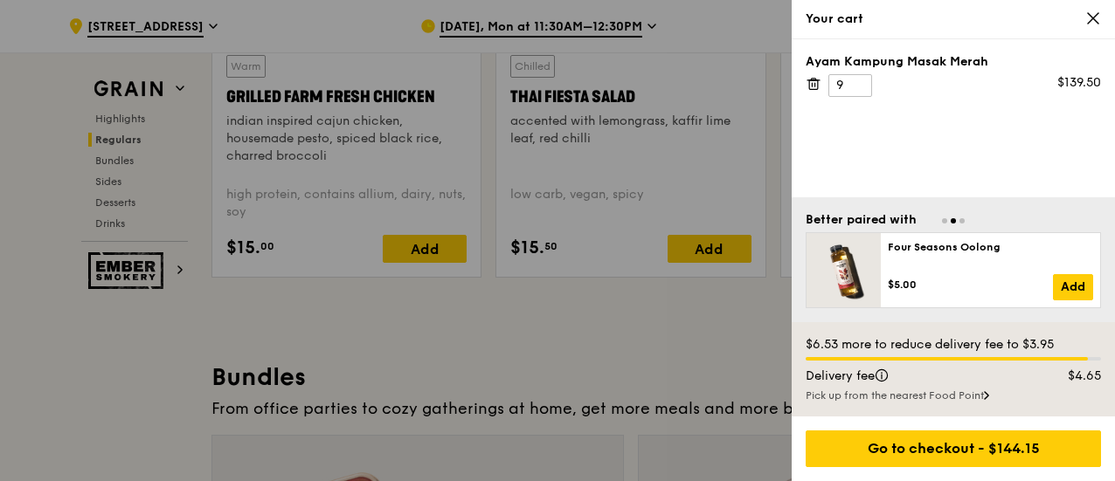
click at [1088, 20] on icon at bounding box center [1093, 18] width 16 height 16
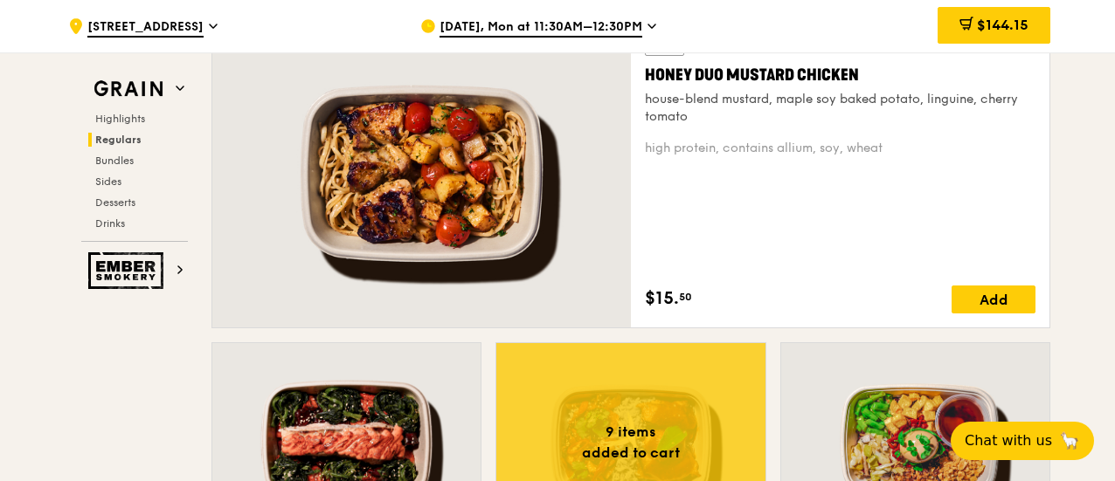
scroll to position [1279, 0]
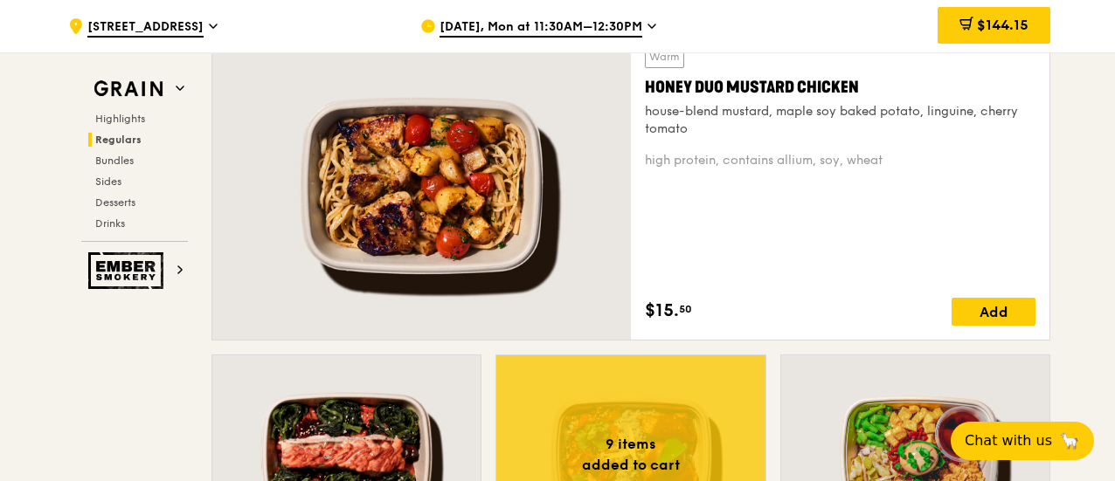
click at [595, 26] on span "[DATE], Mon at 11:30AM–12:30PM" at bounding box center [540, 27] width 203 height 19
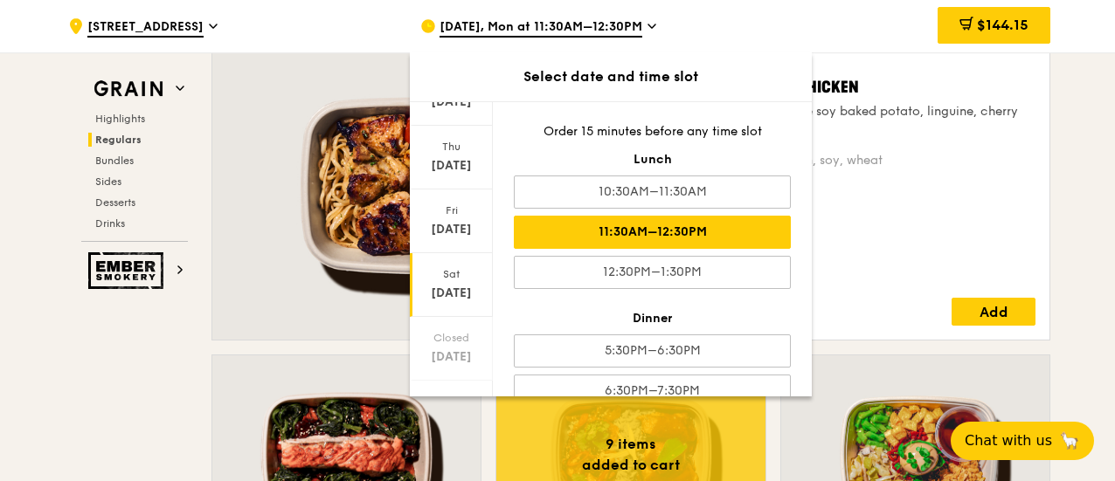
scroll to position [242, 0]
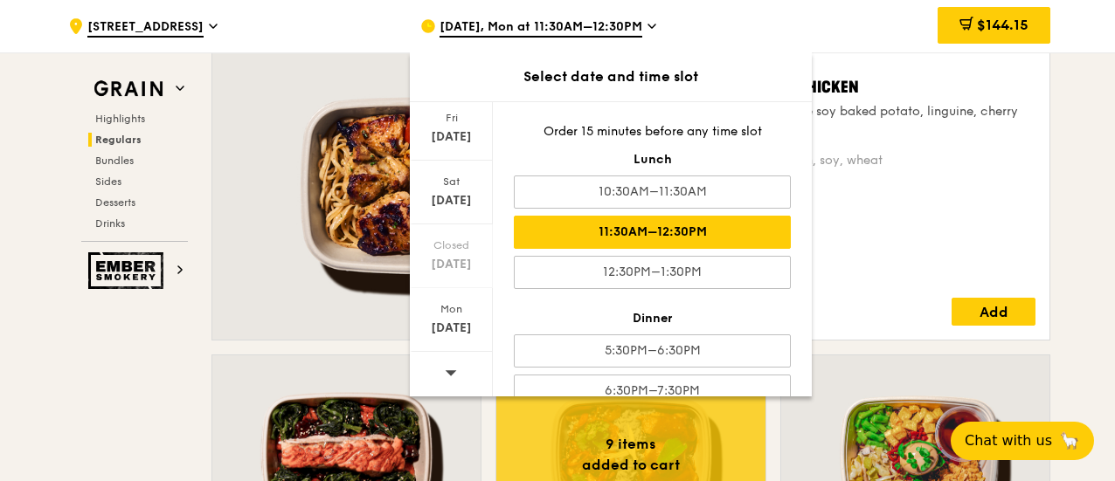
click at [1047, 229] on div "Warm Honey Duo Mustard Chicken house-blend mustard, maple soy baked potato, lin…" at bounding box center [840, 185] width 418 height 308
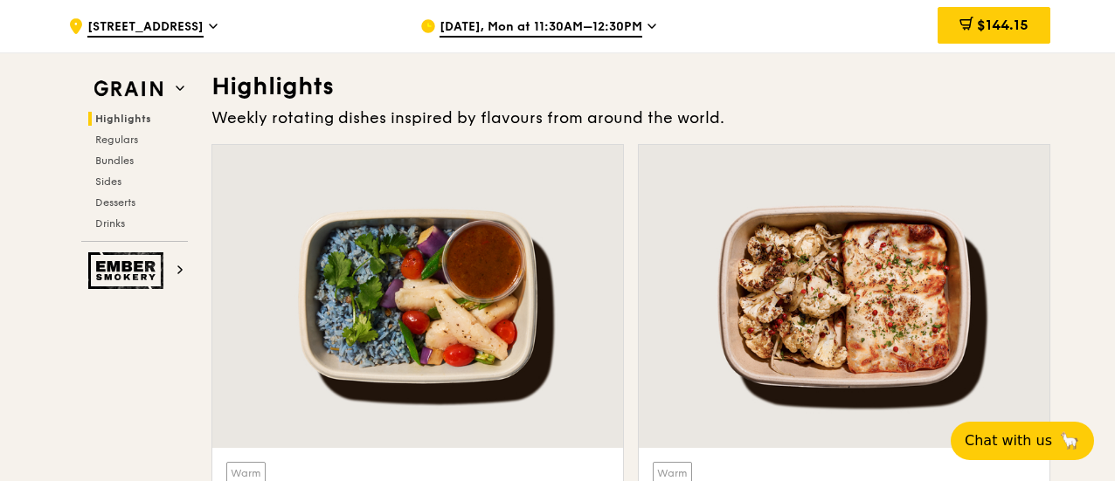
scroll to position [755, 0]
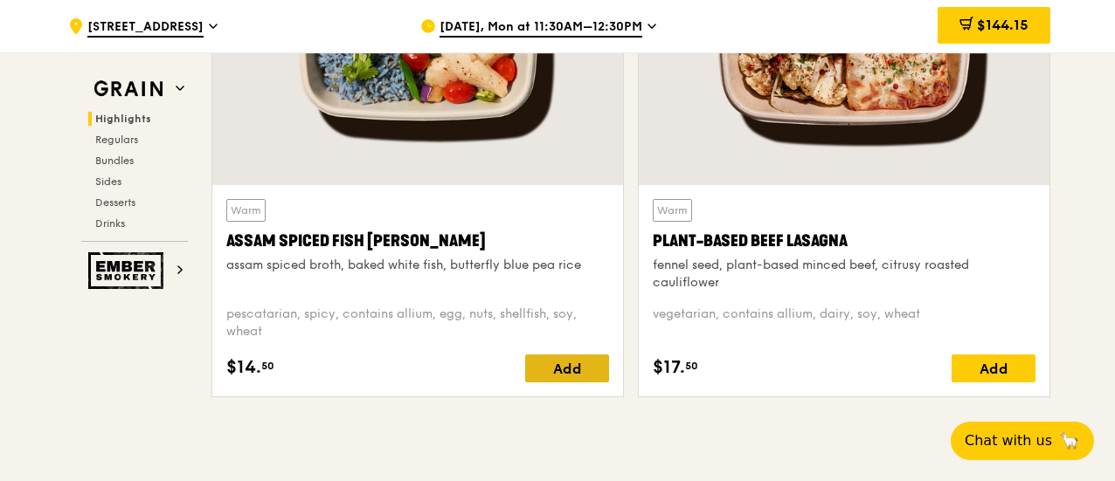
click at [558, 363] on div "Add" at bounding box center [567, 369] width 84 height 28
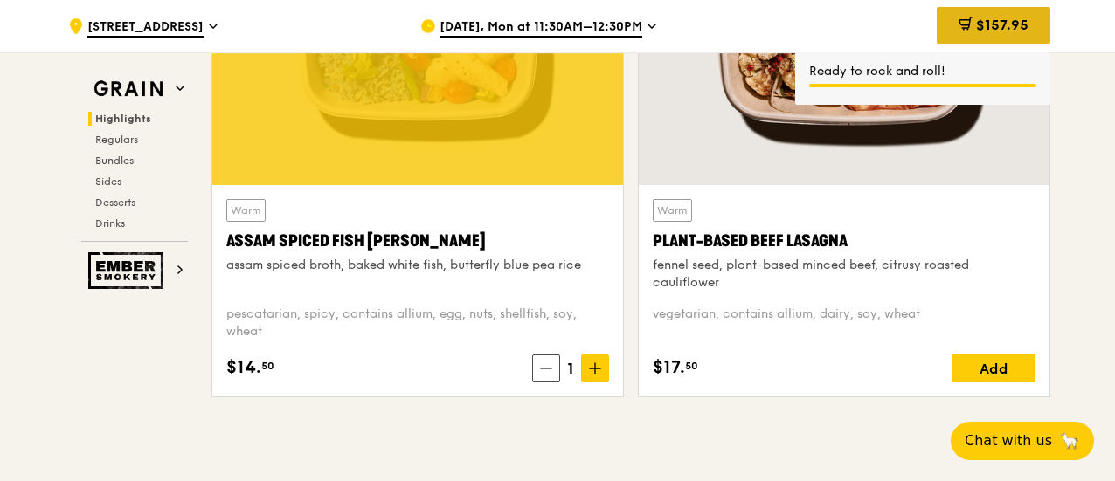
drag, startPoint x: 984, startPoint y: 48, endPoint x: 990, endPoint y: 31, distance: 18.5
click at [990, 30] on span "$157.95" at bounding box center [1002, 25] width 52 height 17
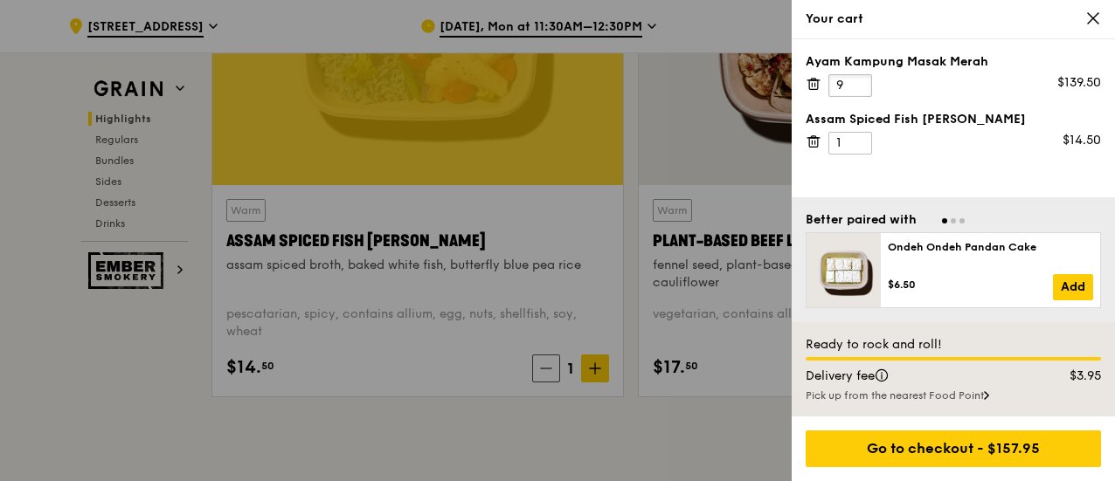
drag, startPoint x: 846, startPoint y: 86, endPoint x: 828, endPoint y: 86, distance: 17.5
click at [827, 86] on div "Ayam Kampung Masak Merah 9 $139.50" at bounding box center [953, 75] width 295 height 44
drag, startPoint x: 853, startPoint y: 147, endPoint x: 825, endPoint y: 144, distance: 28.1
click at [820, 144] on div "Assam Spiced Fish [PERSON_NAME] 1 $14.50" at bounding box center [953, 133] width 295 height 44
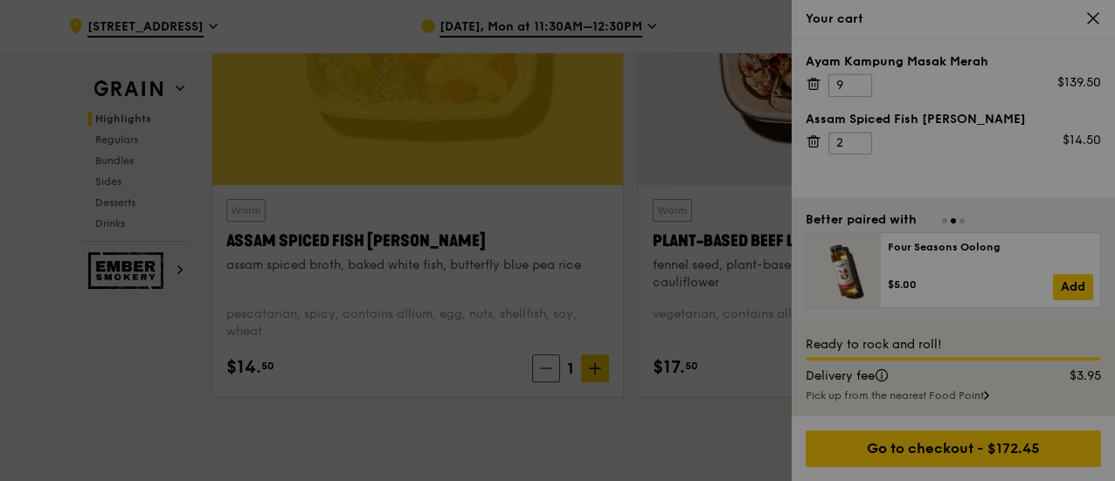
type input "2"
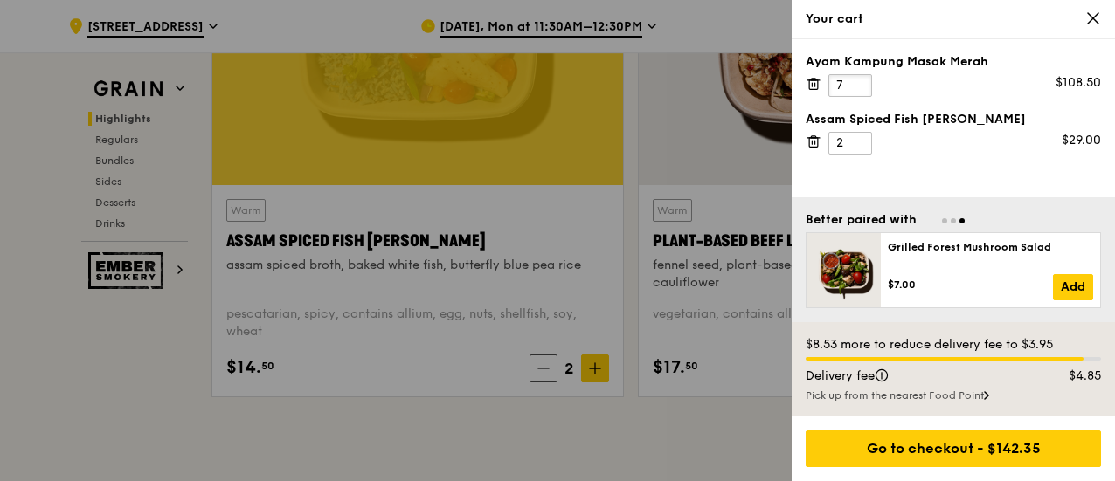
type input "7"
click at [45, 448] on div at bounding box center [557, 240] width 1115 height 481
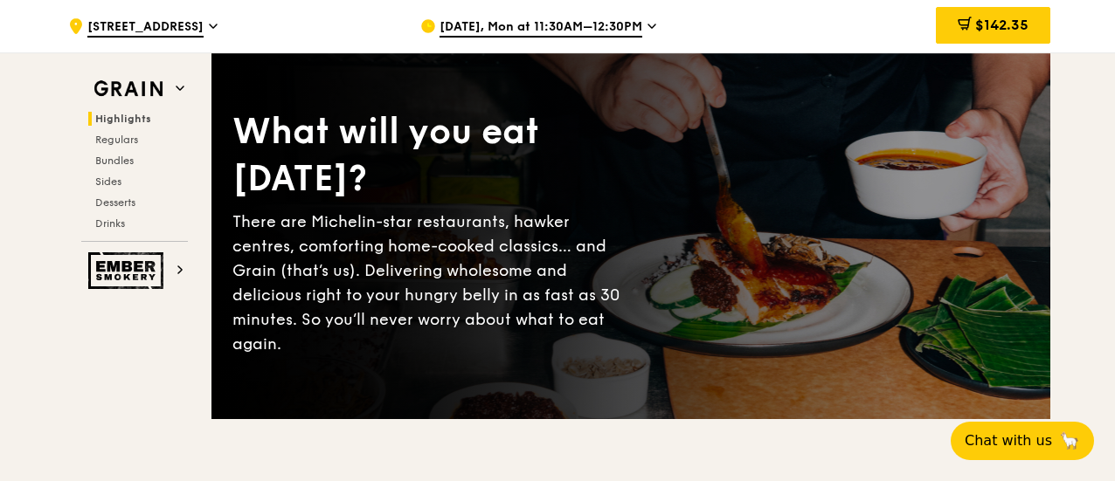
scroll to position [0, 0]
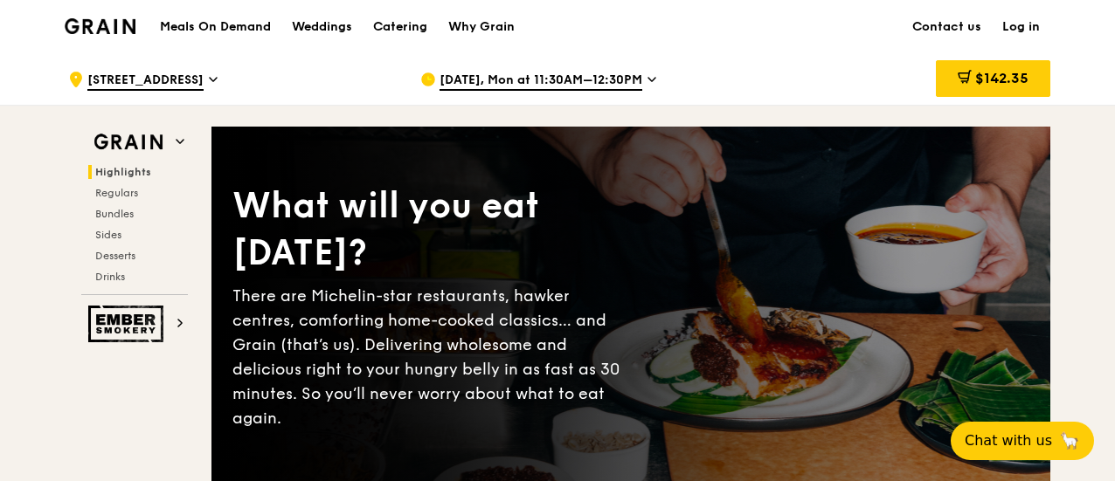
click at [86, 22] on img at bounding box center [100, 26] width 71 height 16
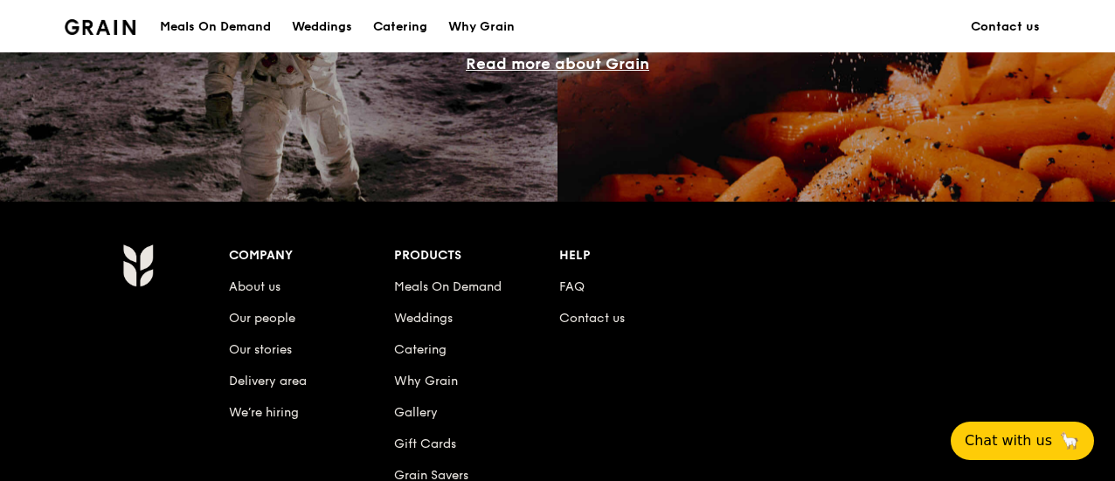
scroll to position [1851, 0]
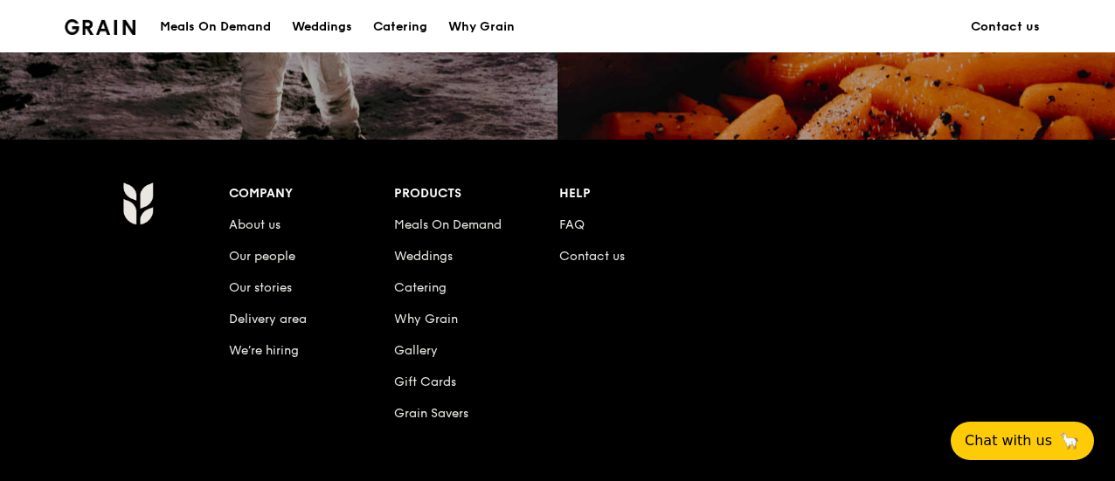
click at [260, 212] on li "About us" at bounding box center [311, 221] width 165 height 31
click at [260, 220] on link "About us" at bounding box center [255, 225] width 52 height 15
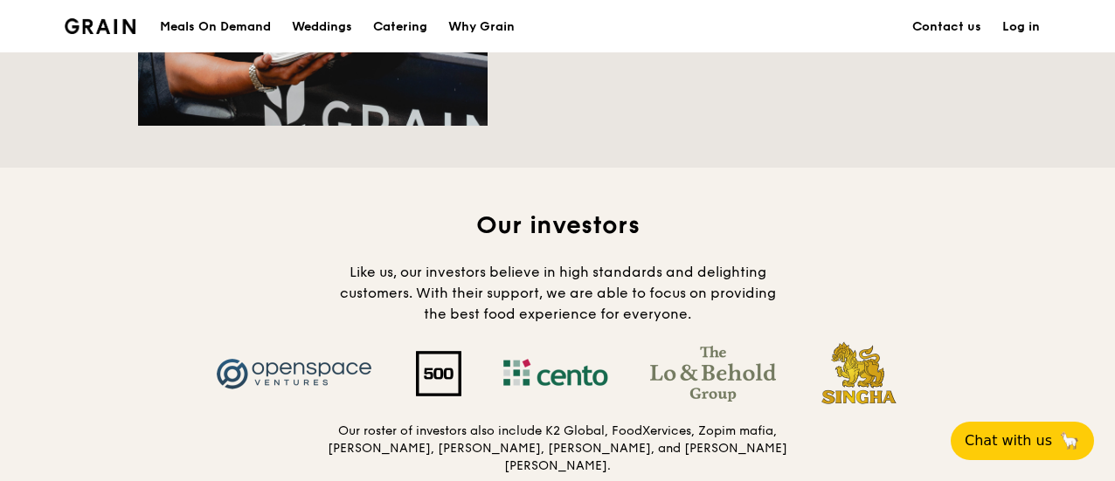
scroll to position [2009, 0]
